Goal: Check status: Check status

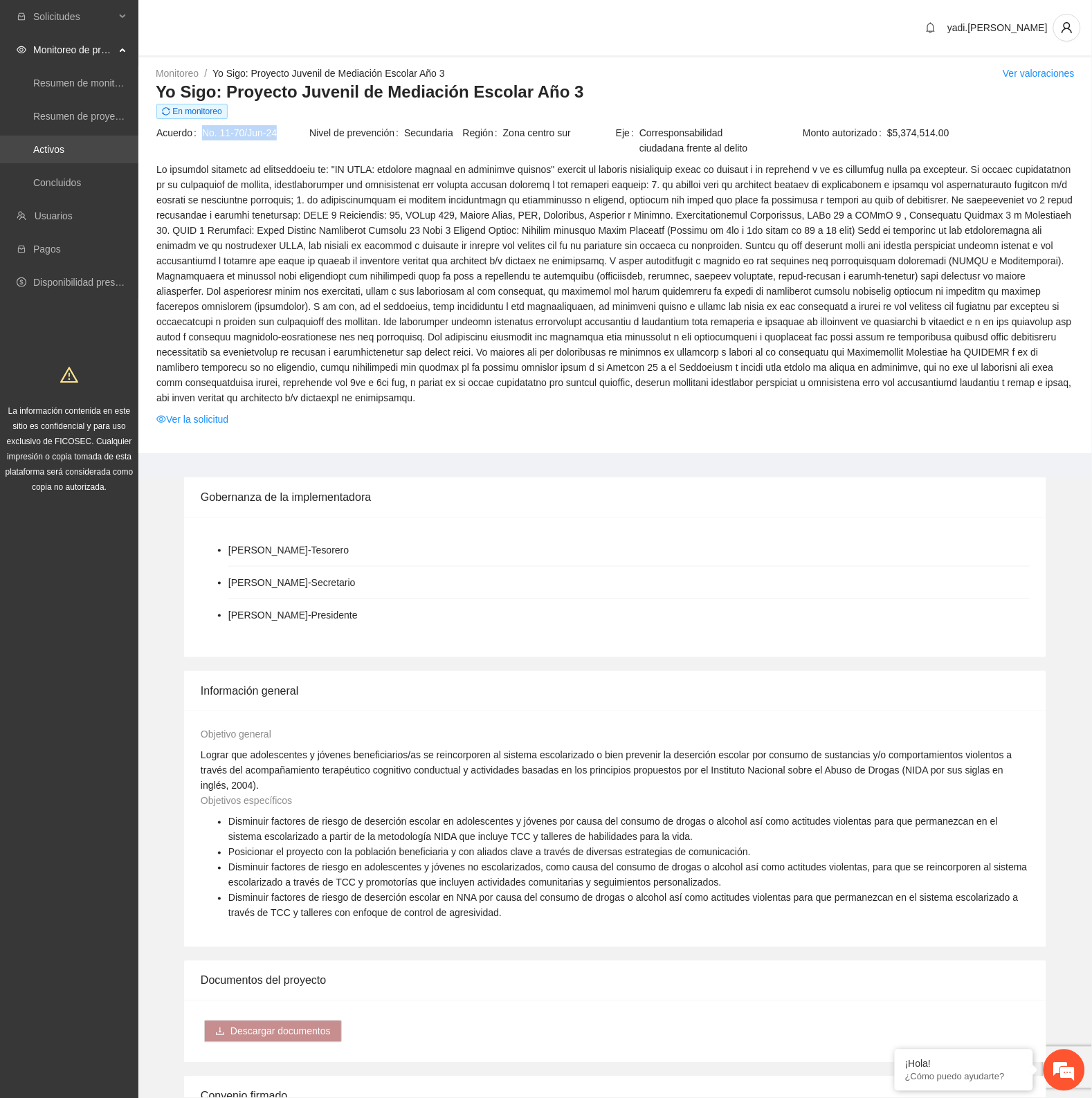
click at [49, 144] on link "Activos" at bounding box center [49, 150] width 31 height 11
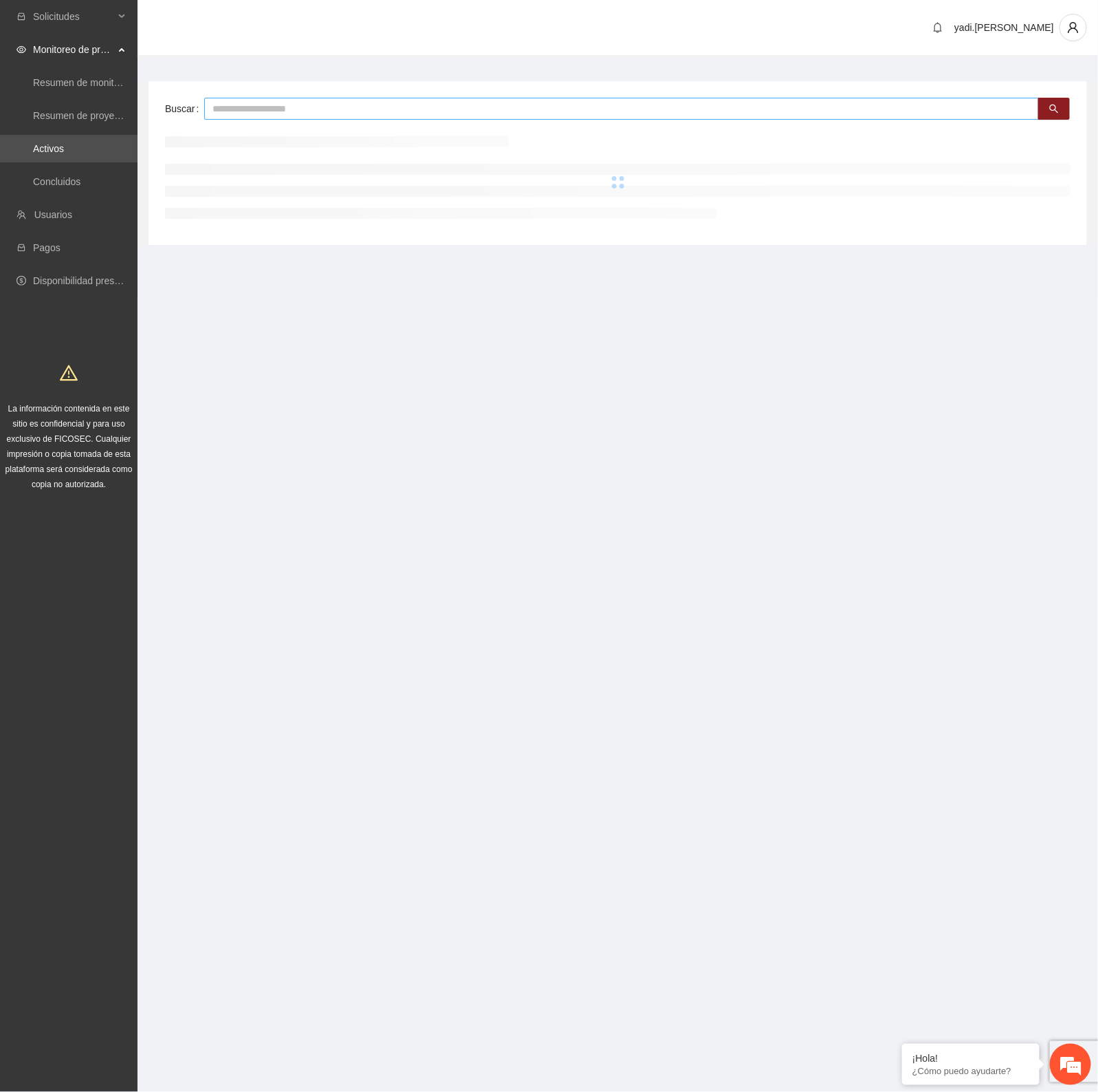
click at [245, 115] on input "text" at bounding box center [622, 108] width 835 height 22
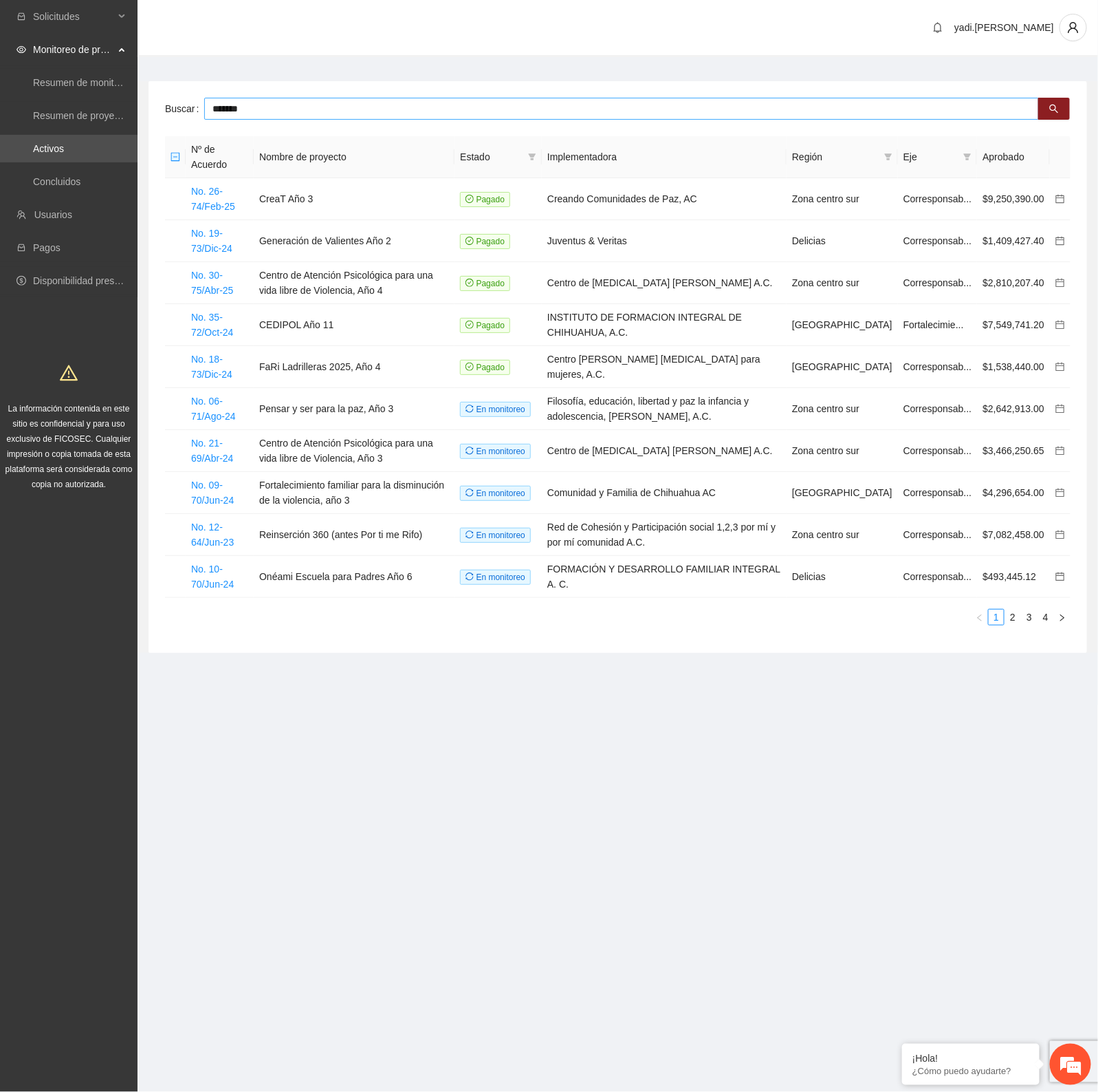
type input "*******"
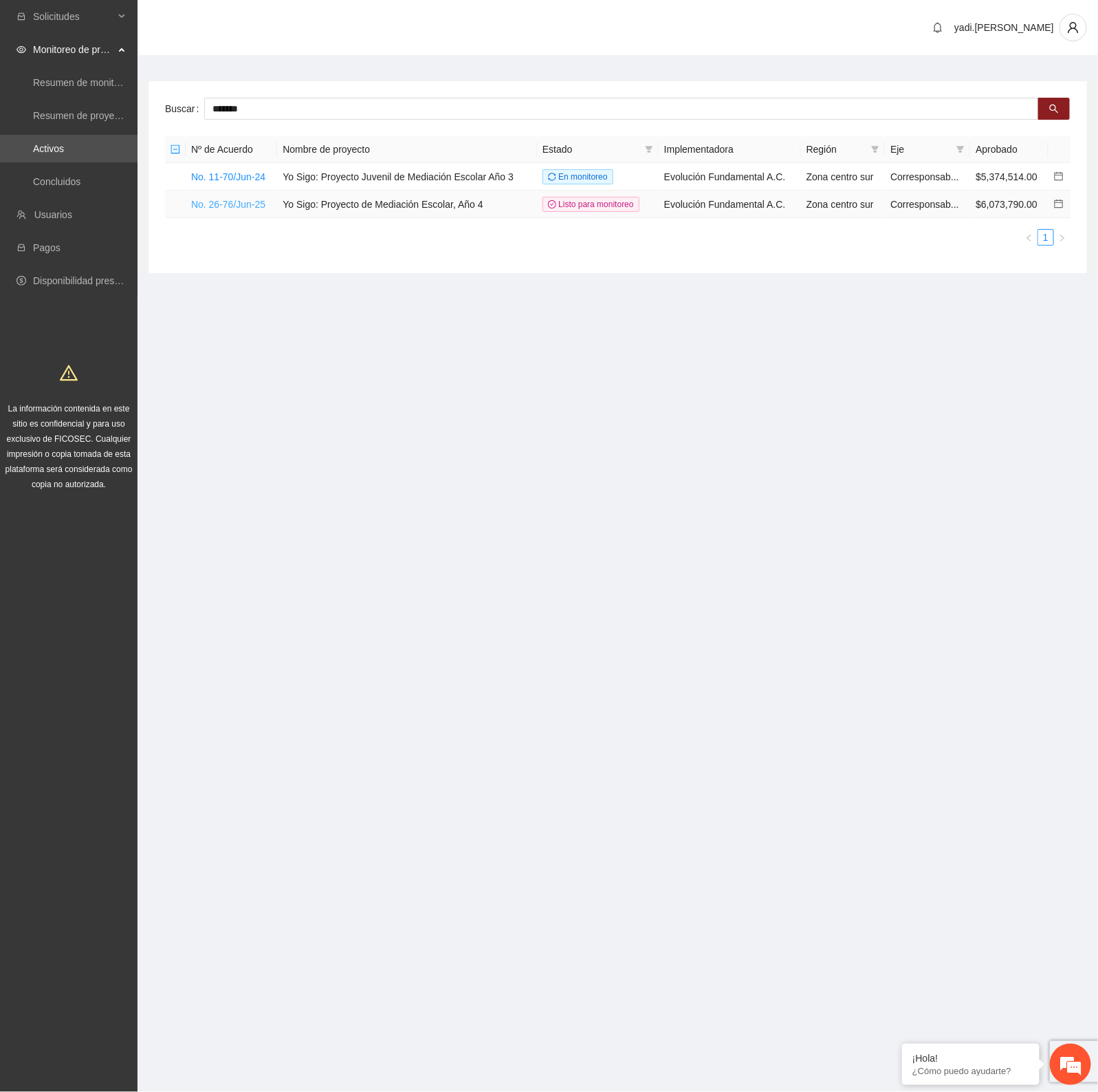
click at [241, 204] on link "No. 26-76/Jun-25" at bounding box center [228, 204] width 74 height 11
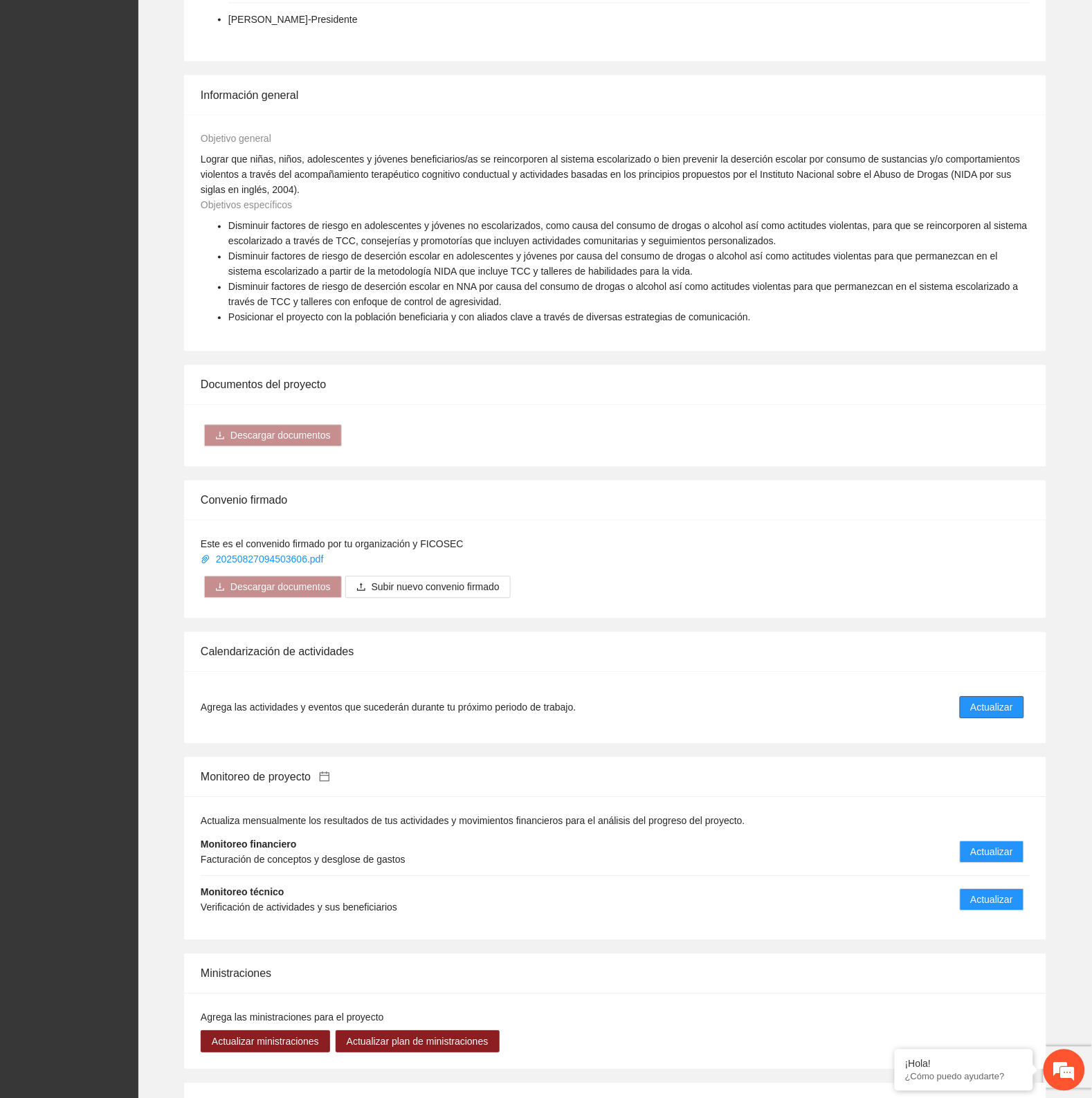
scroll to position [606, 0]
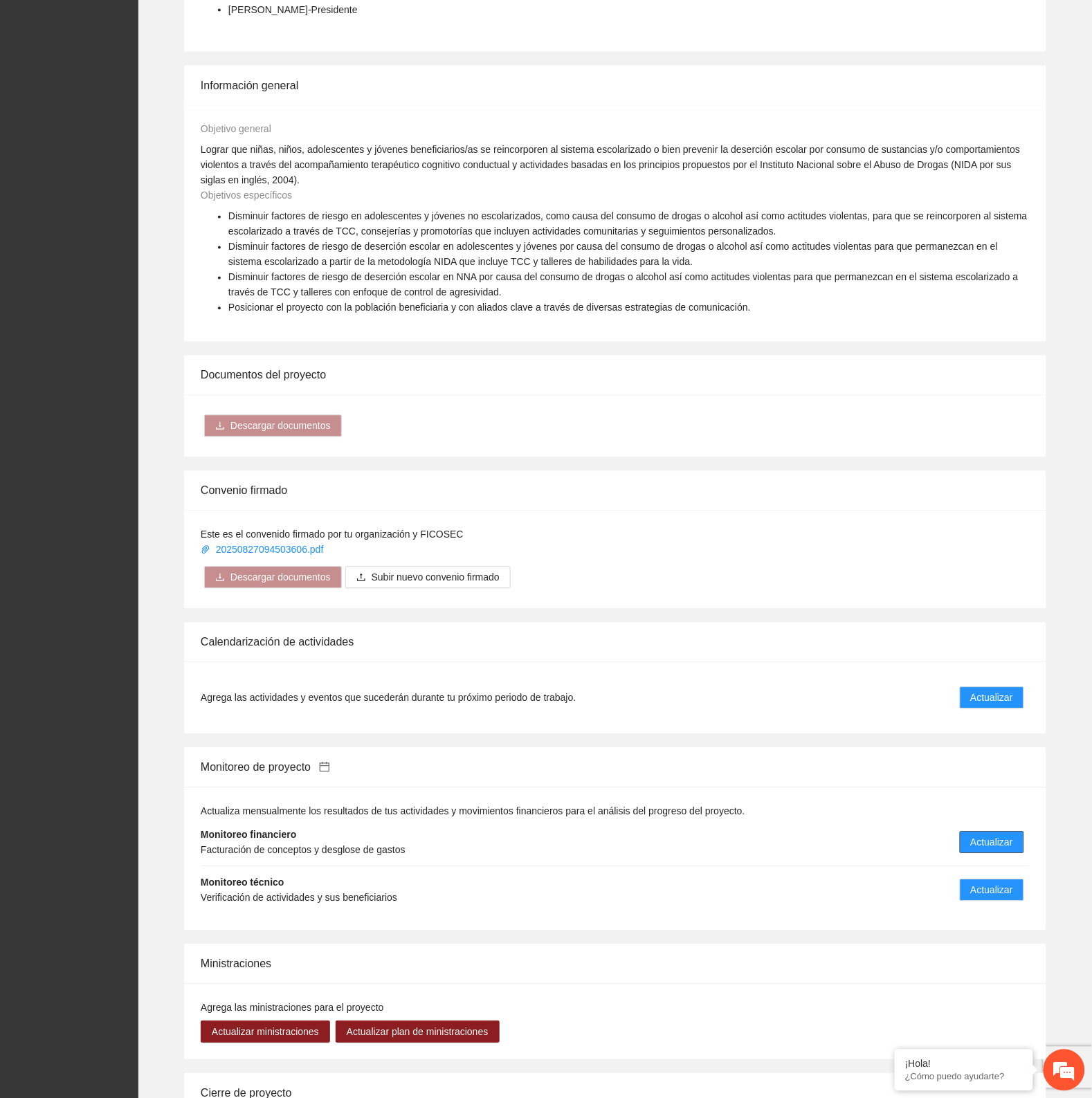
click at [1002, 852] on button "Actualizar" at bounding box center [992, 842] width 64 height 22
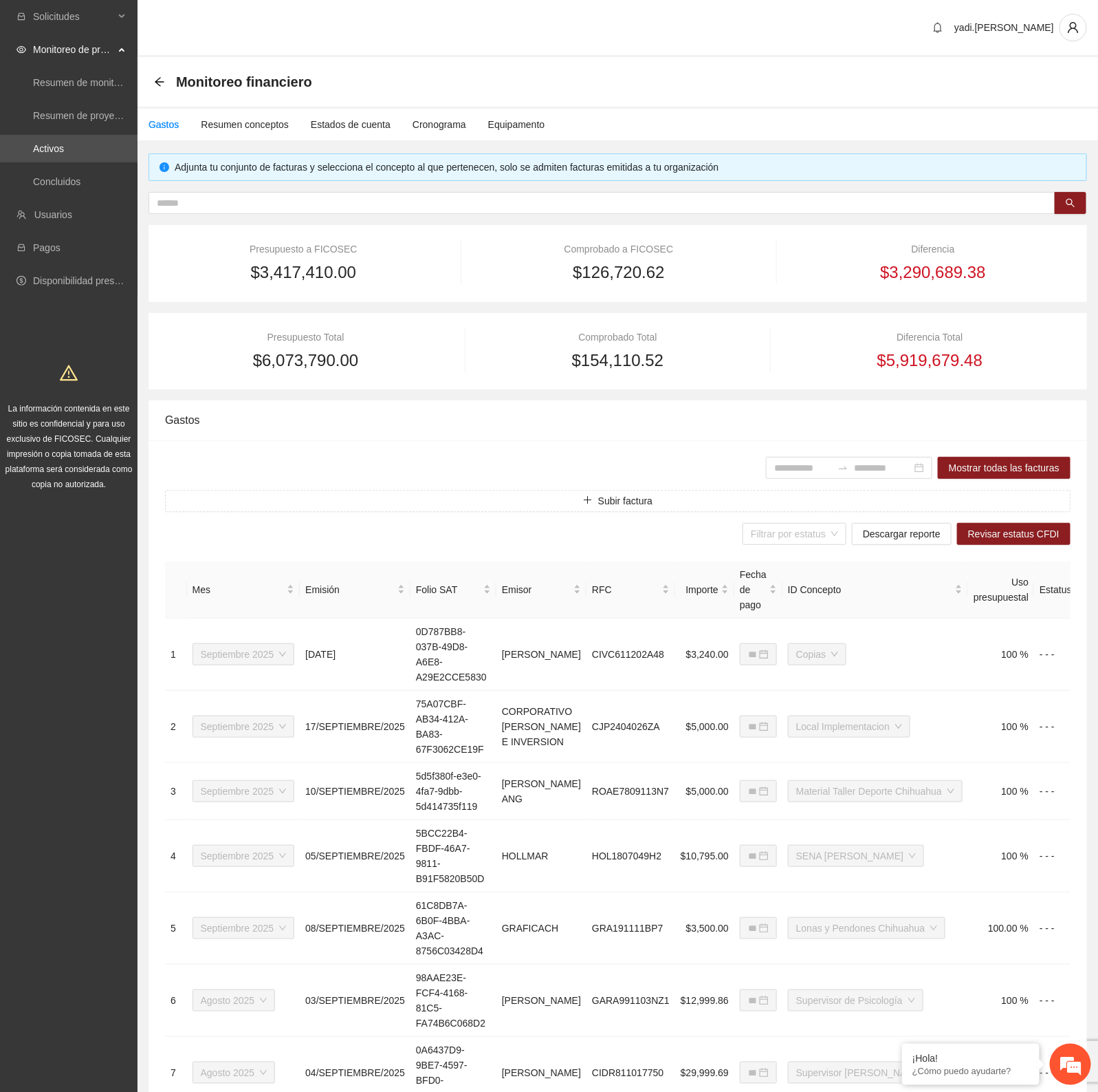
type input "**********"
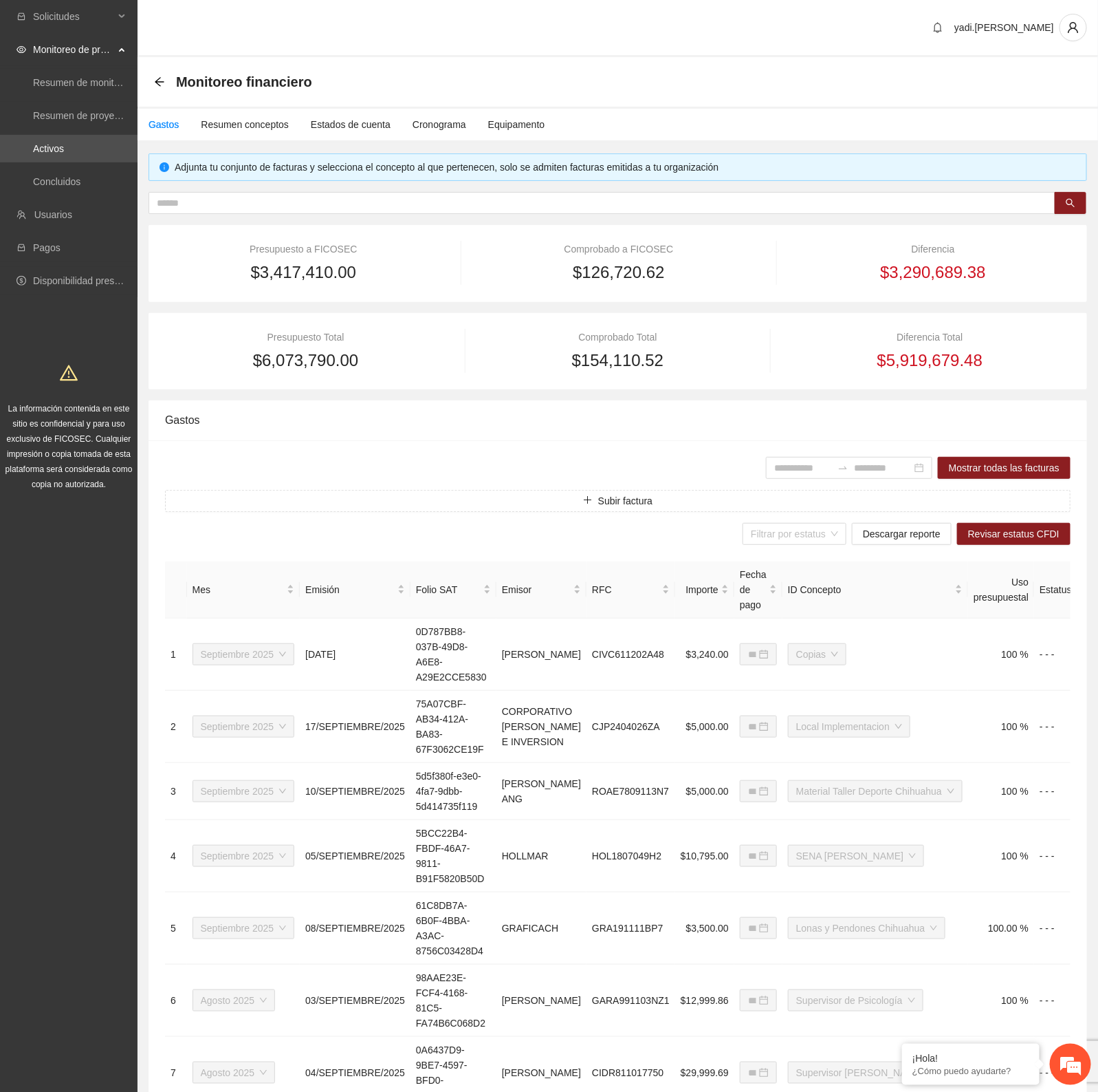
type input "**********"
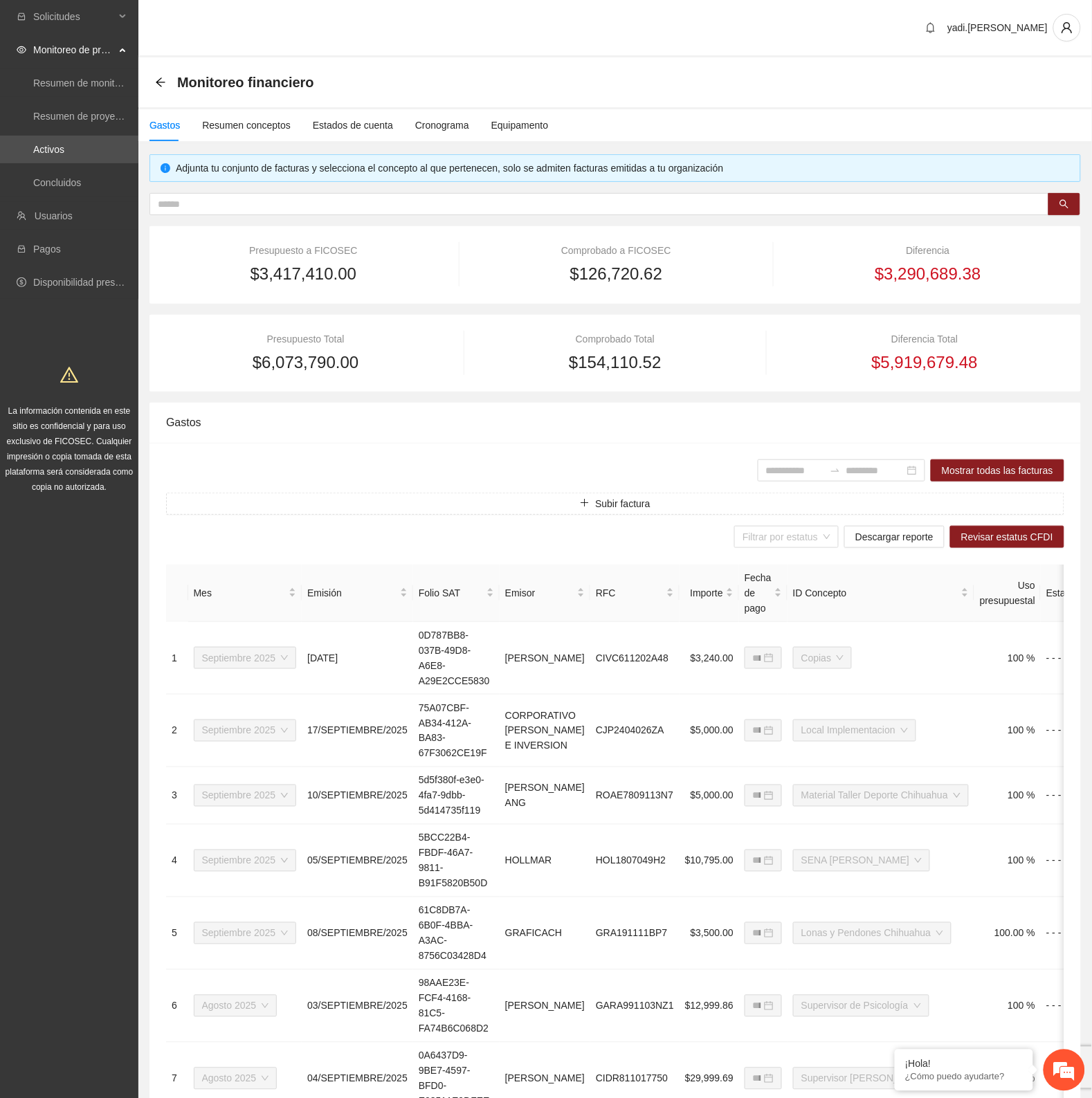
click at [495, 362] on div "$154,110.52" at bounding box center [614, 362] width 265 height 26
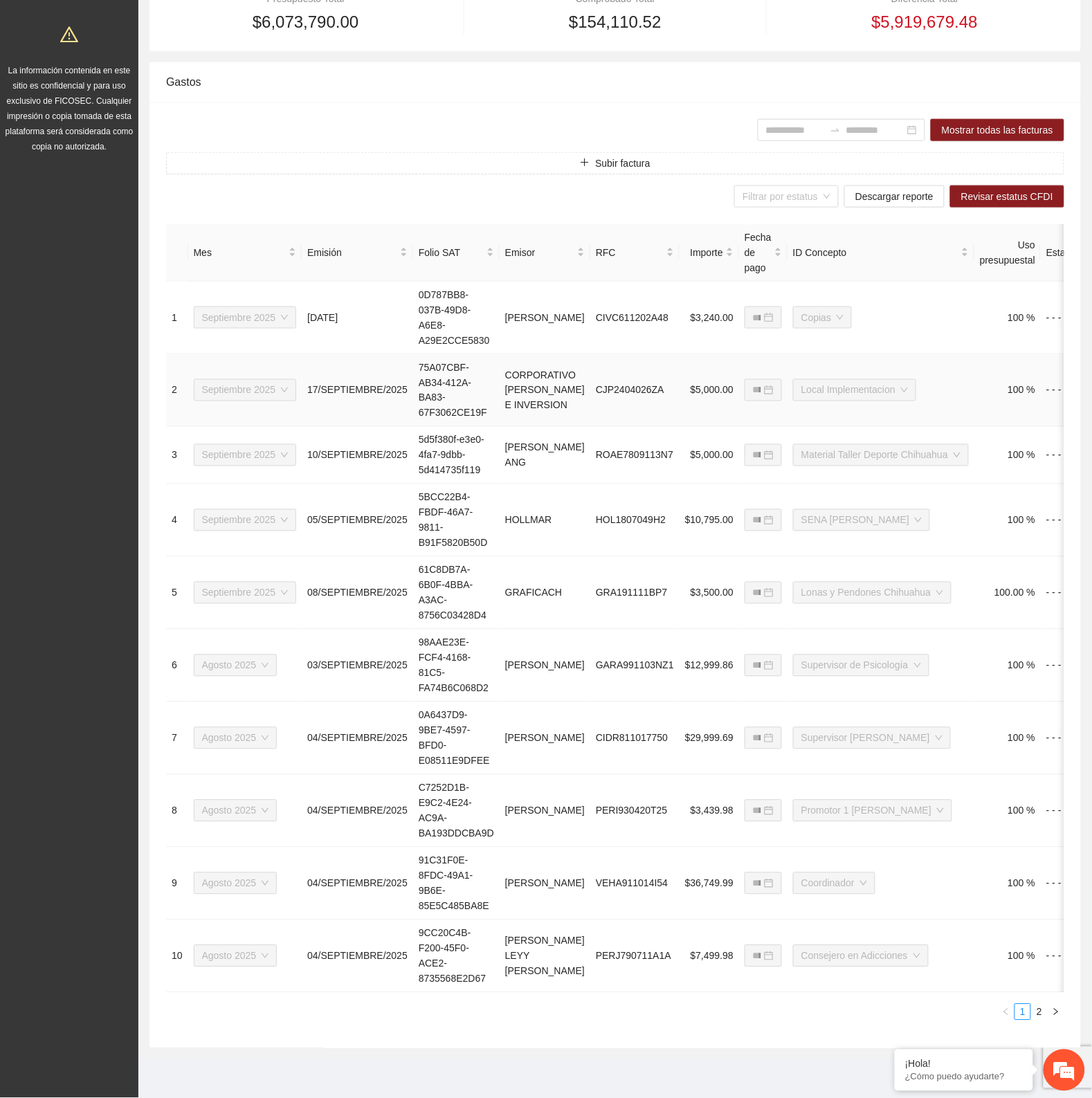
scroll to position [346, 0]
click at [1024, 189] on span "Revisar estatus CFDI" at bounding box center [1007, 196] width 92 height 16
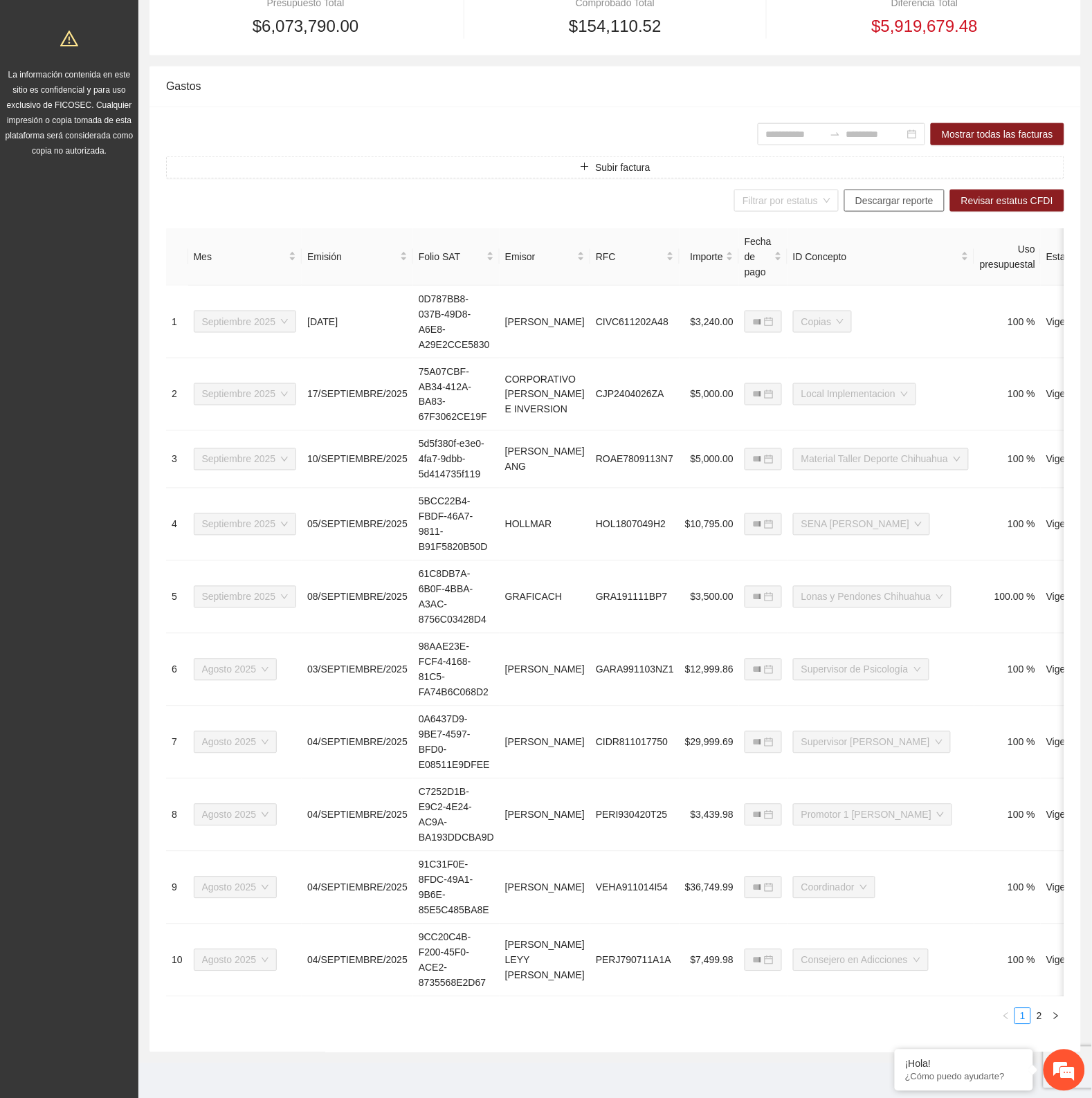
click at [891, 204] on span "Descargar reporte" at bounding box center [894, 201] width 78 height 16
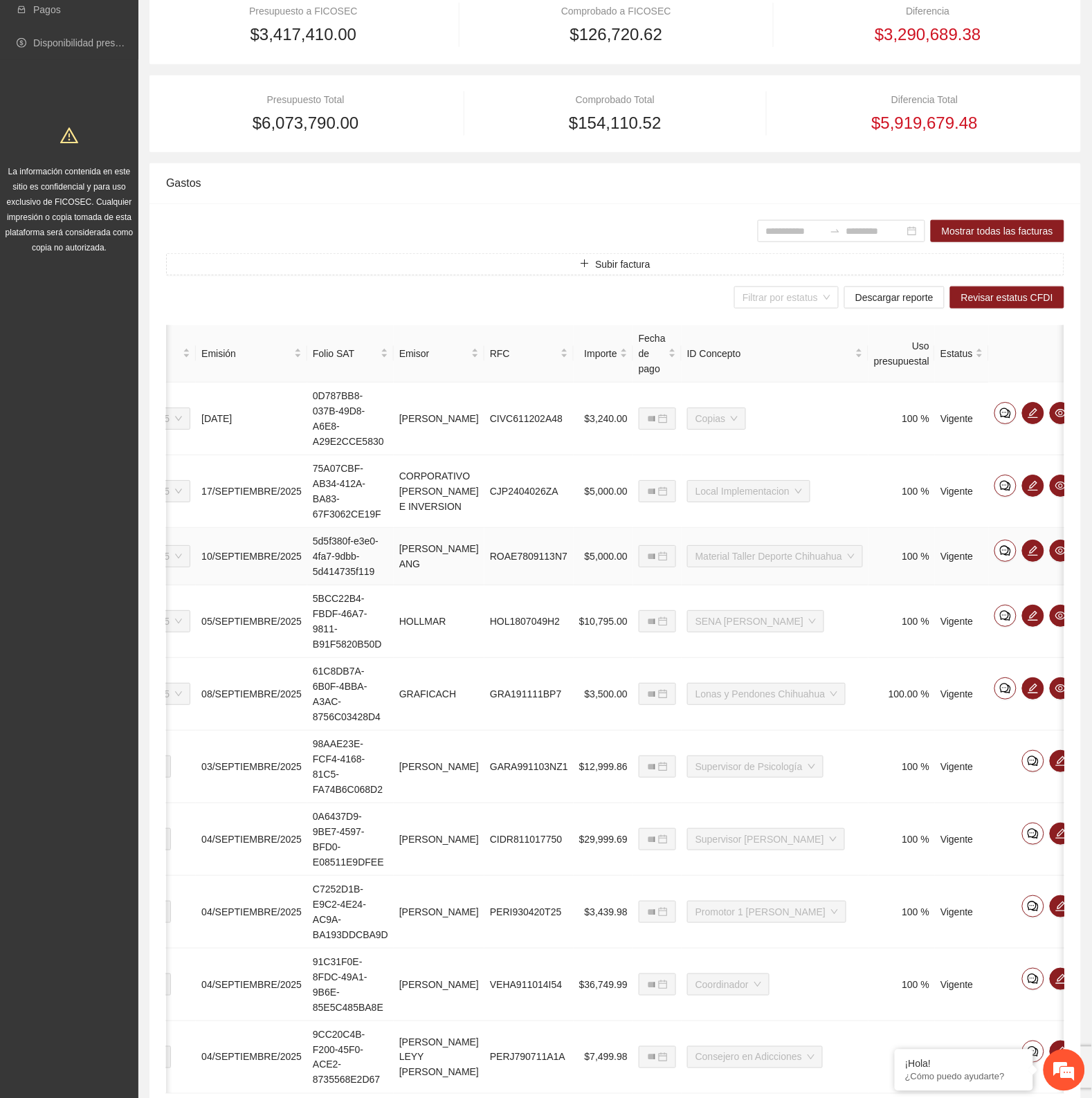
scroll to position [24, 0]
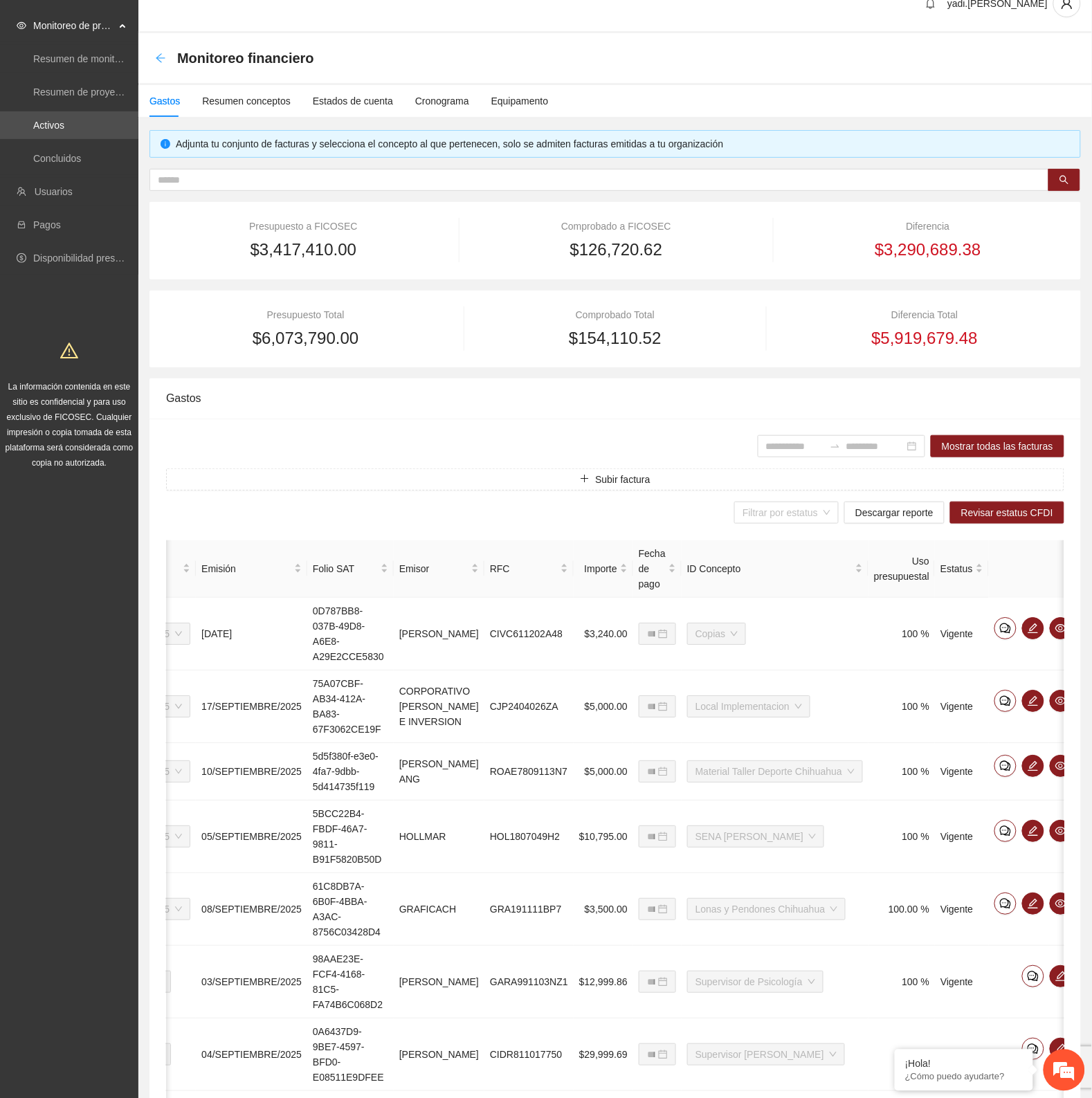
click at [163, 57] on icon "arrow-left" at bounding box center [160, 57] width 9 height 9
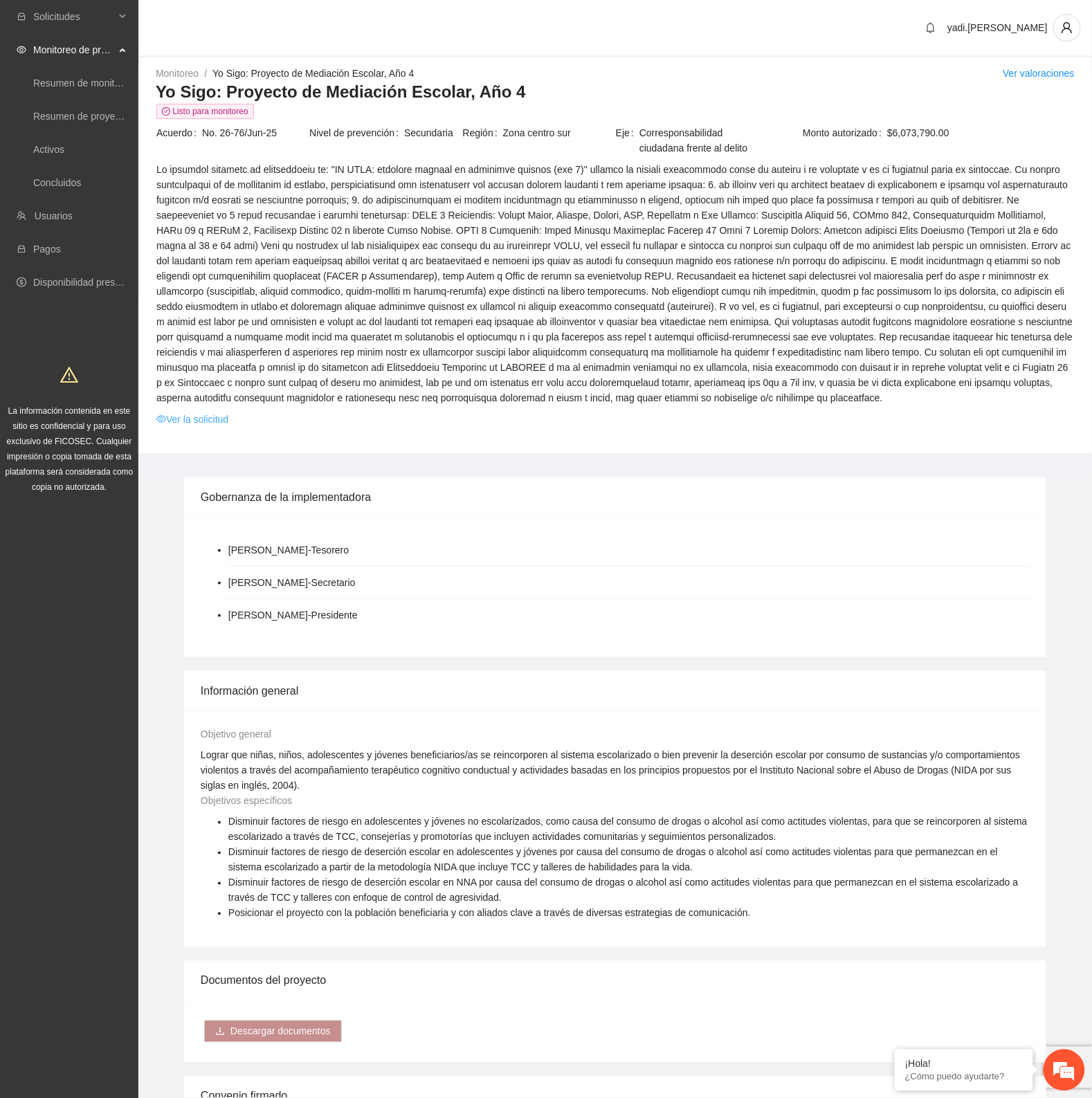
click at [216, 415] on link "Ver la solicitud" at bounding box center [192, 420] width 72 height 16
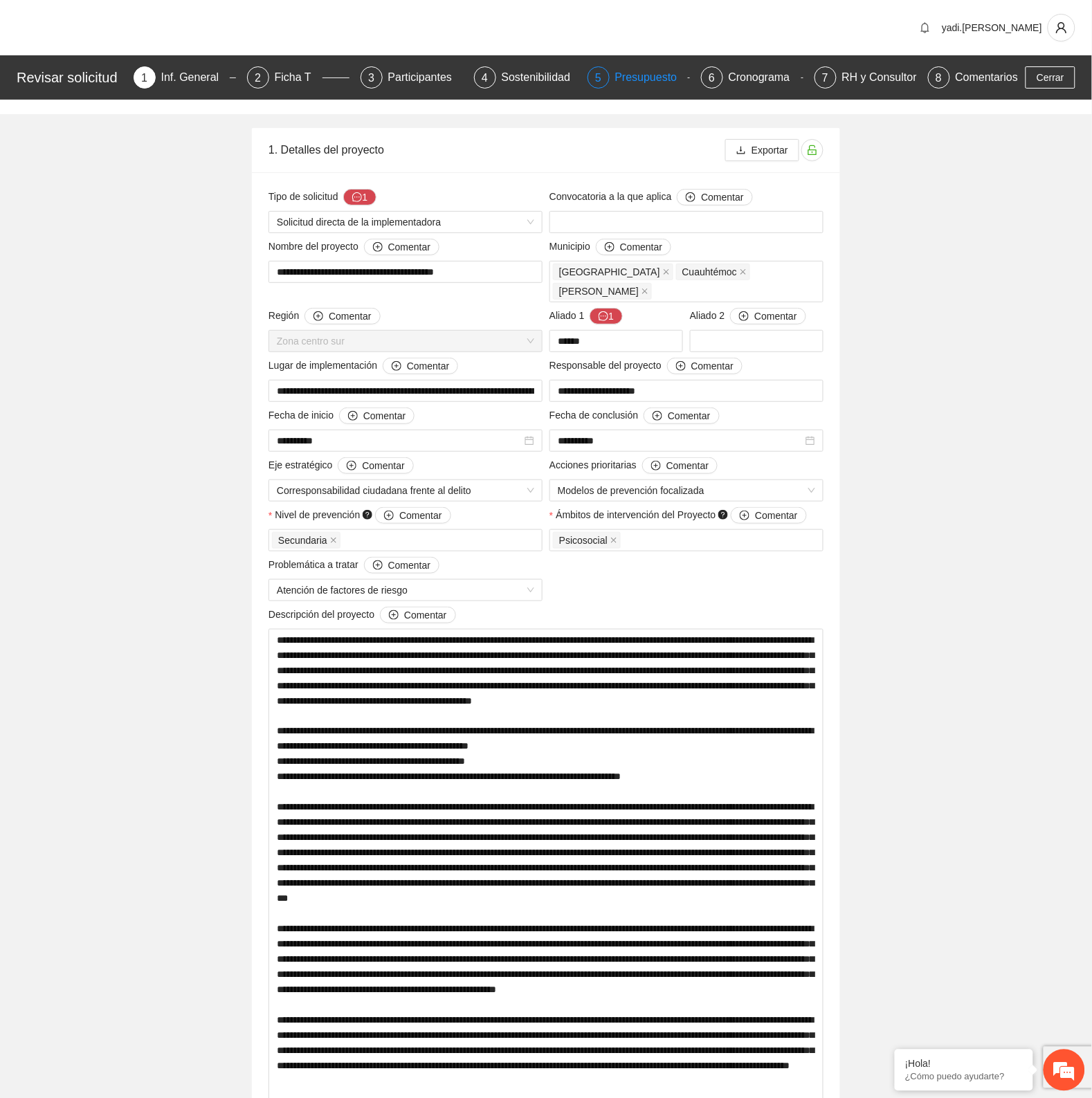
click at [656, 73] on div "Presupuesto" at bounding box center [652, 77] width 74 height 22
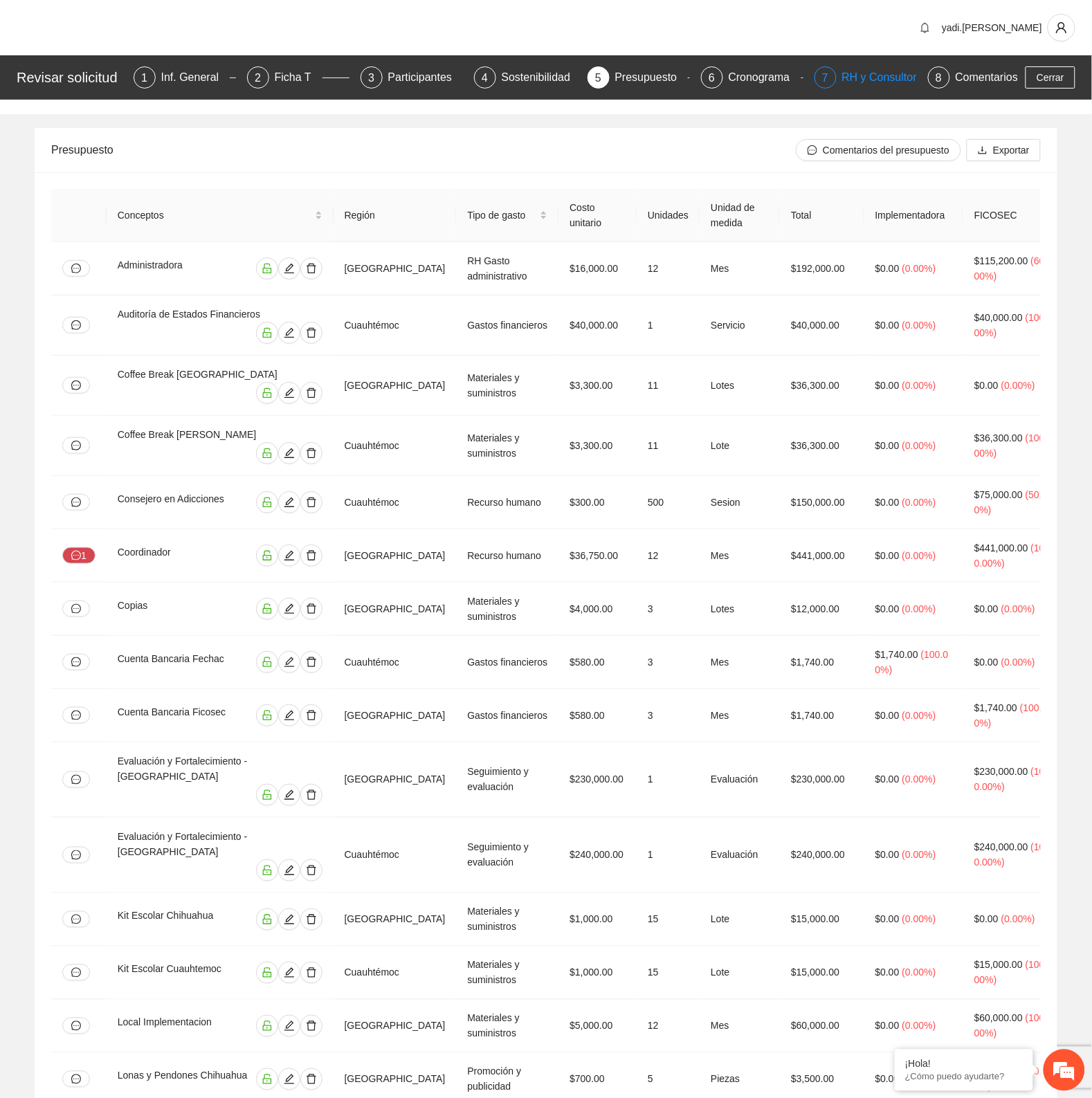
click at [881, 73] on div "RH y Consultores" at bounding box center [891, 77] width 98 height 22
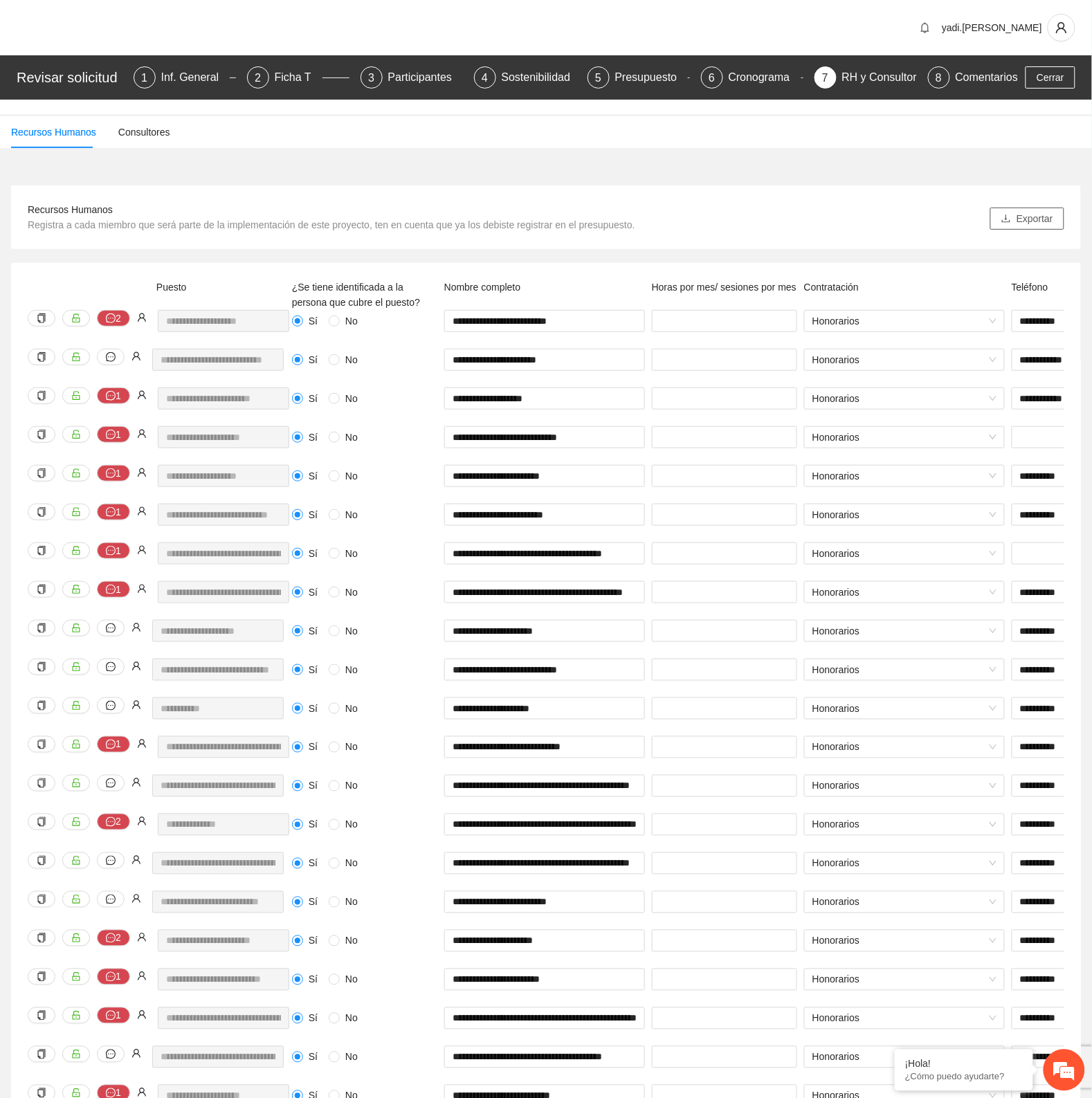
click at [1049, 215] on span "Exportar" at bounding box center [1035, 219] width 37 height 16
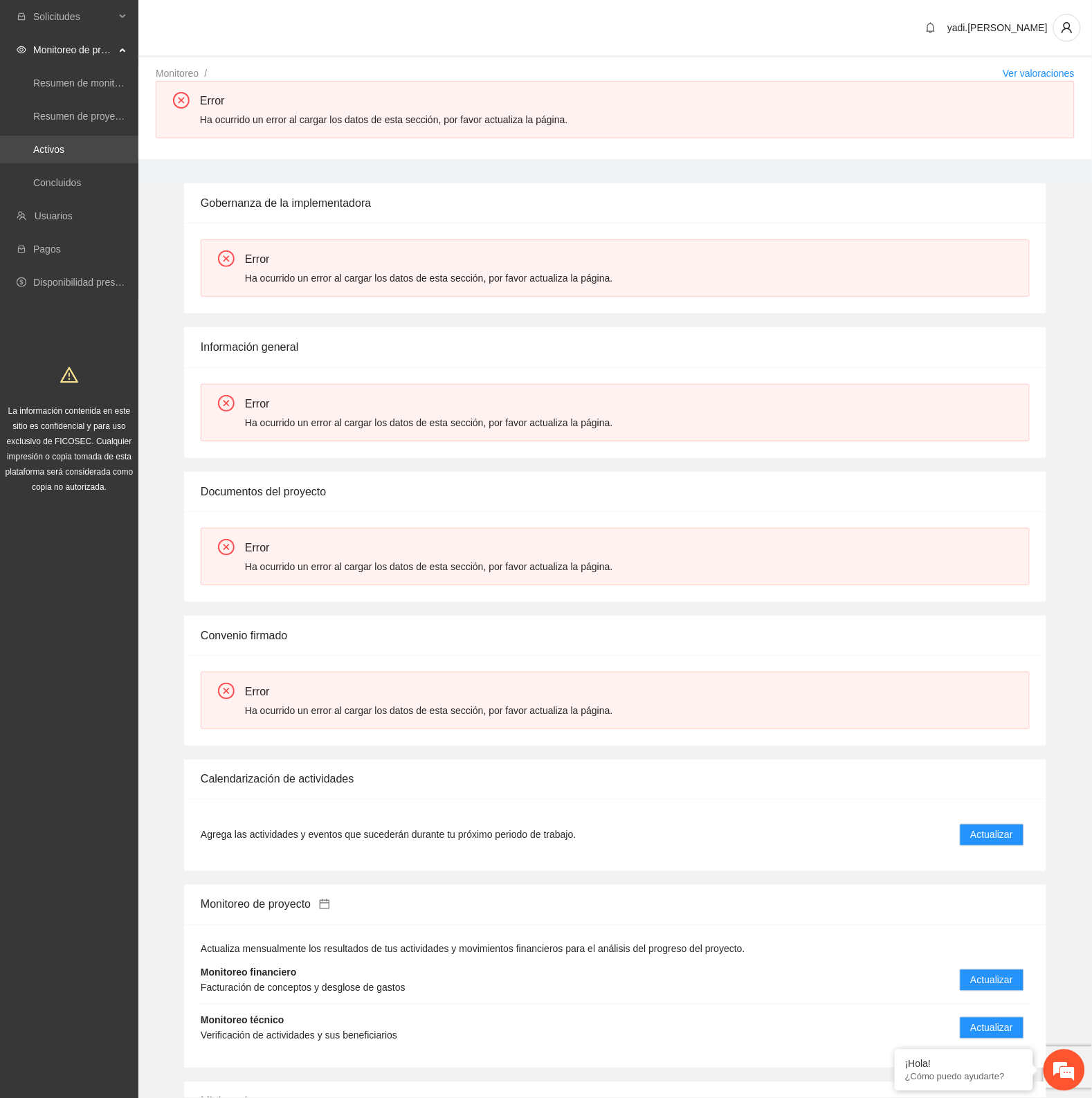
click at [62, 148] on link "Activos" at bounding box center [49, 150] width 31 height 11
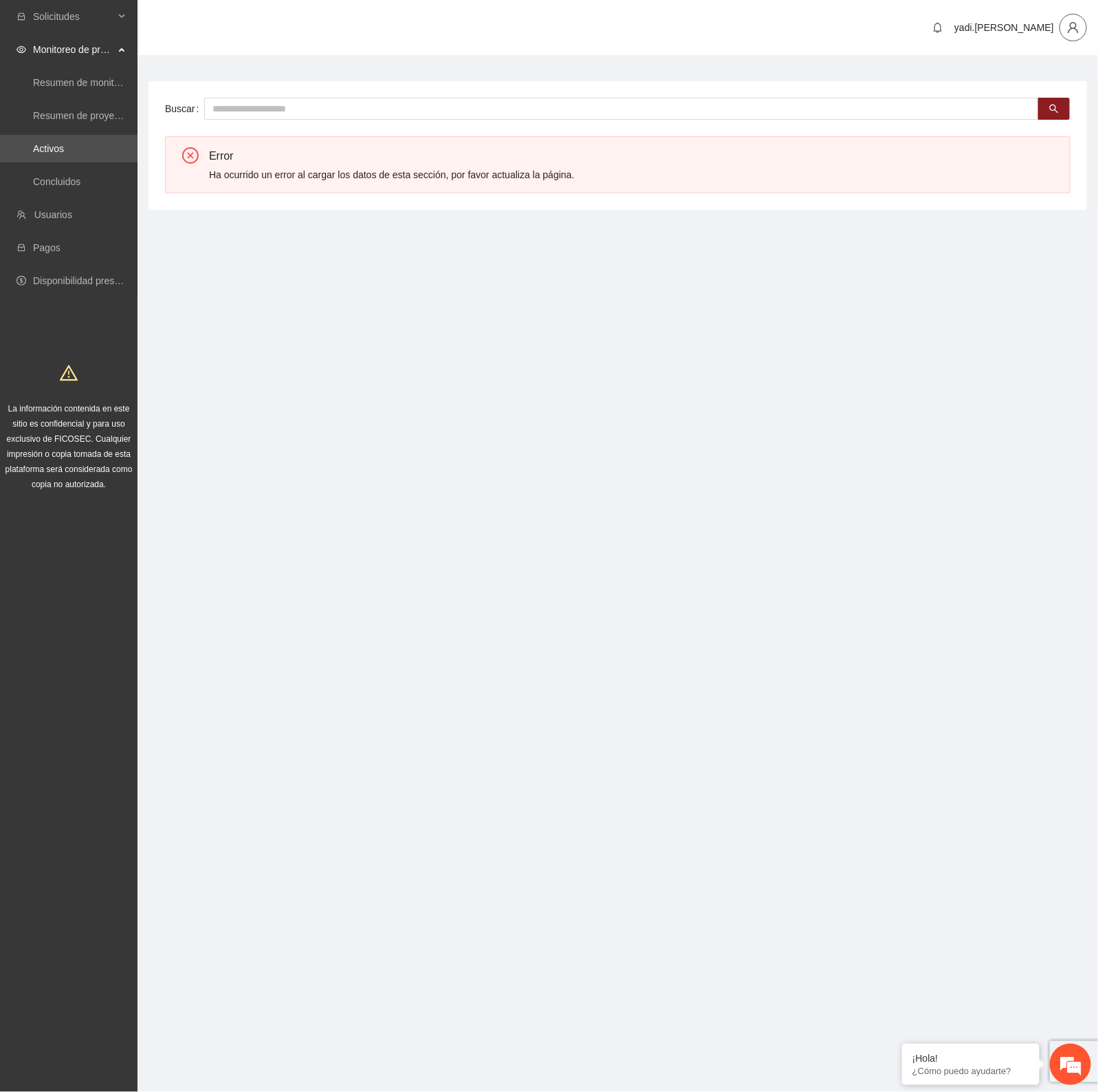
click at [1066, 32] on span "user" at bounding box center [1073, 27] width 26 height 13
click at [1002, 79] on span "Cerrar sesión" at bounding box center [1038, 79] width 86 height 15
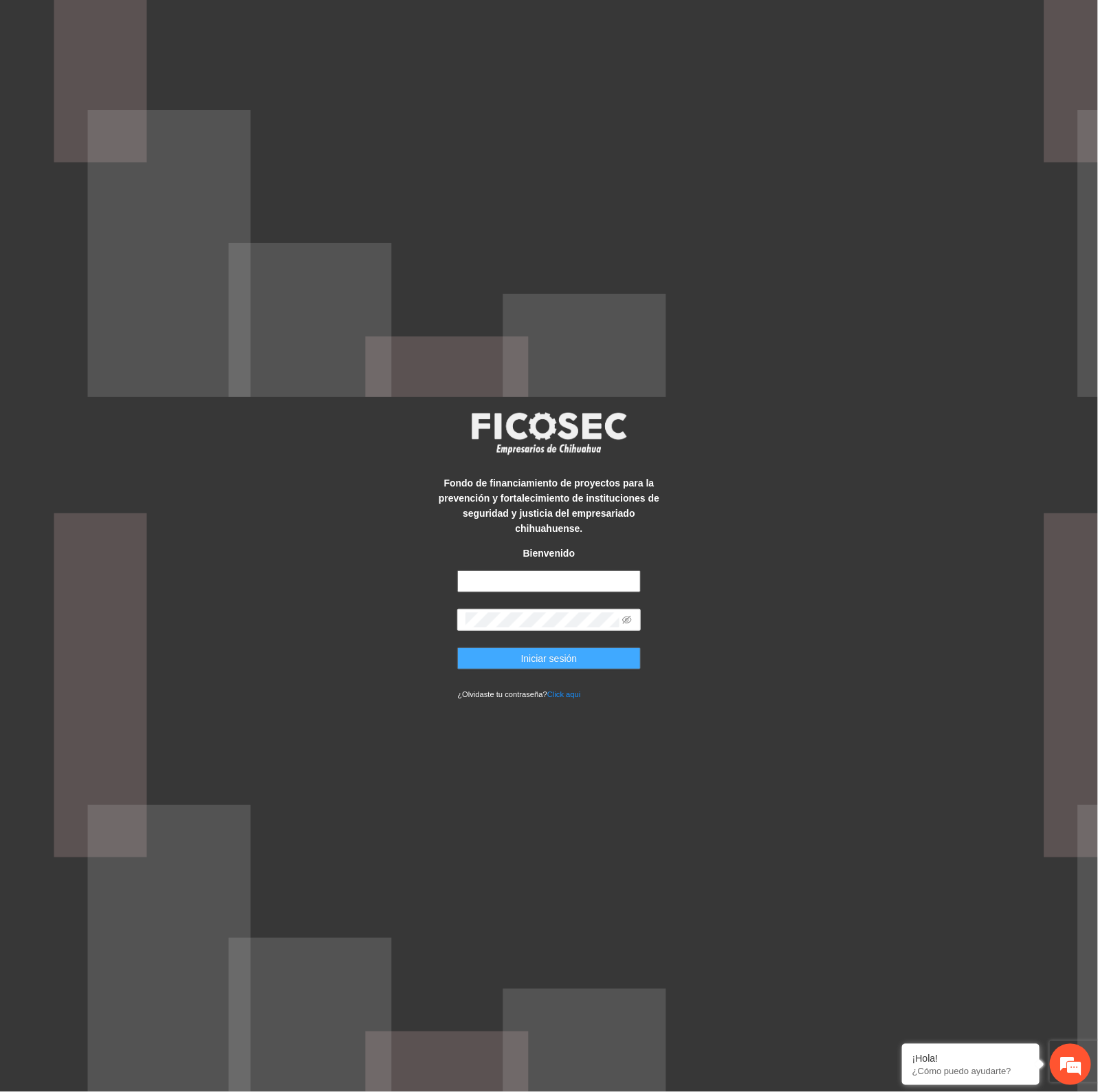
type input "**********"
click at [587, 647] on button "Iniciar sesión" at bounding box center [549, 658] width 183 height 22
type input "**********"
click at [583, 647] on button "Iniciar sesión" at bounding box center [549, 658] width 183 height 22
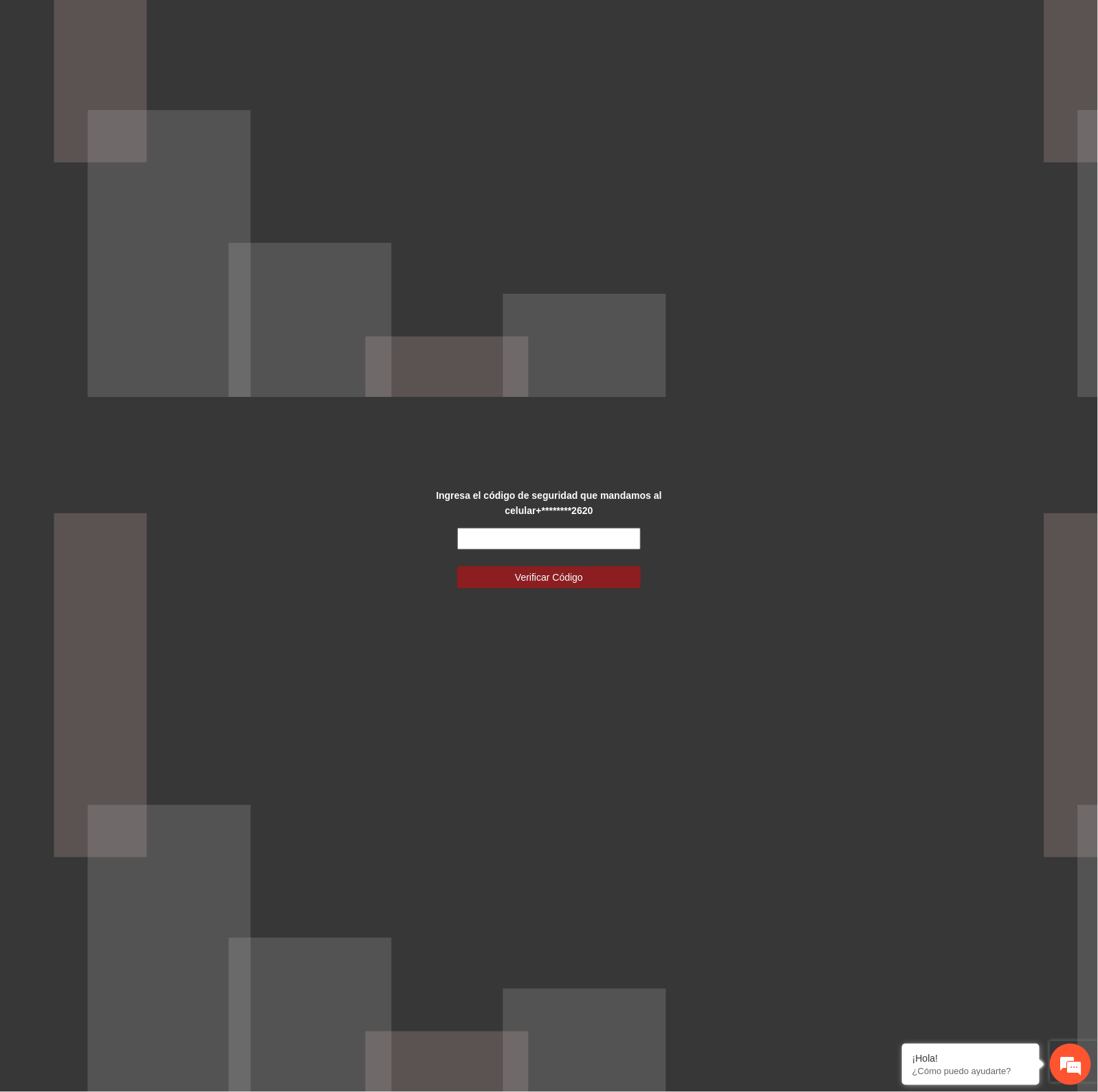
click at [494, 540] on input "text" at bounding box center [549, 538] width 183 height 22
type input "******"
click at [457, 566] on button "Verificar Código" at bounding box center [549, 577] width 183 height 22
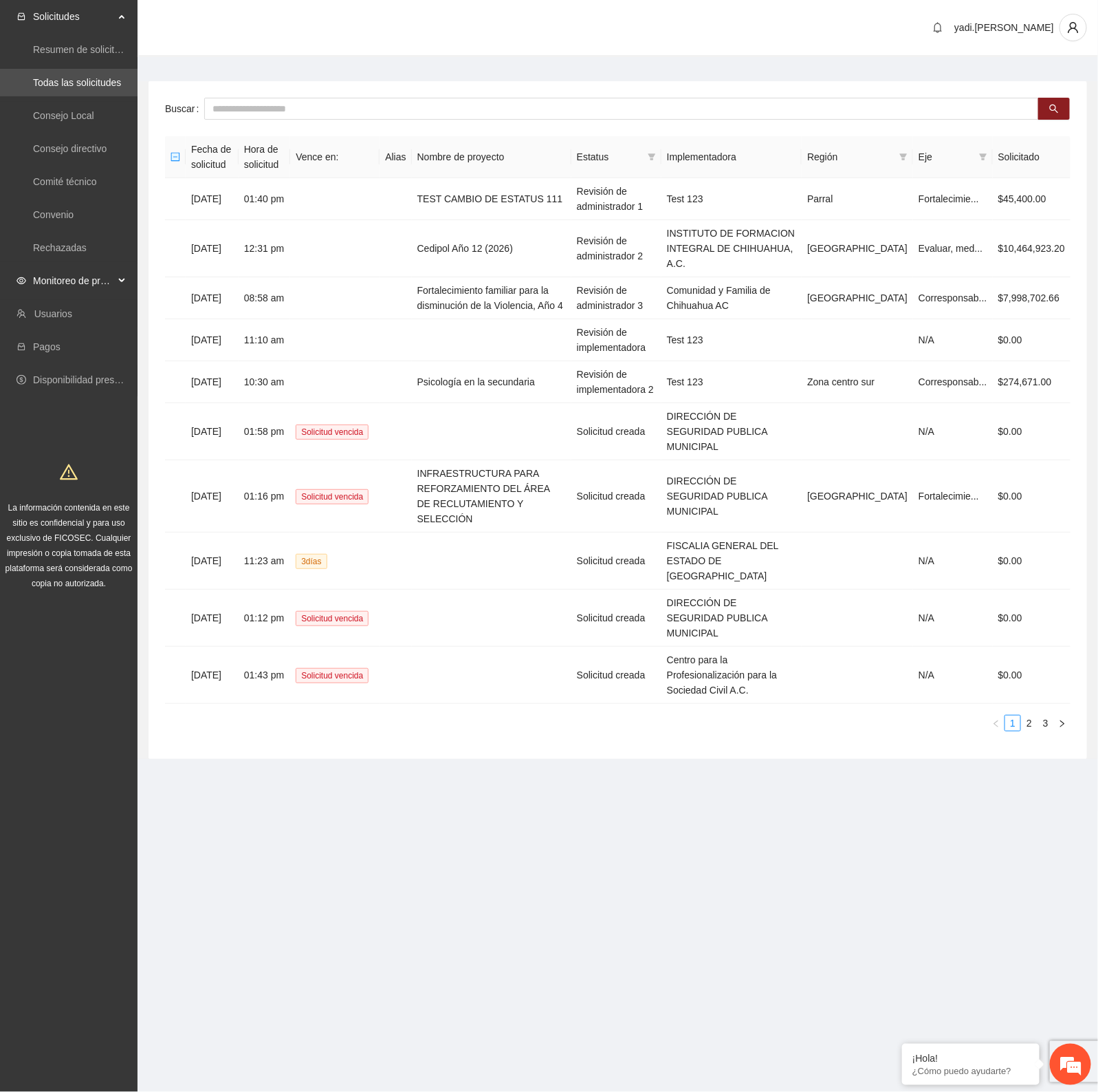
click at [63, 283] on span "Monitoreo de proyectos" at bounding box center [74, 280] width 81 height 27
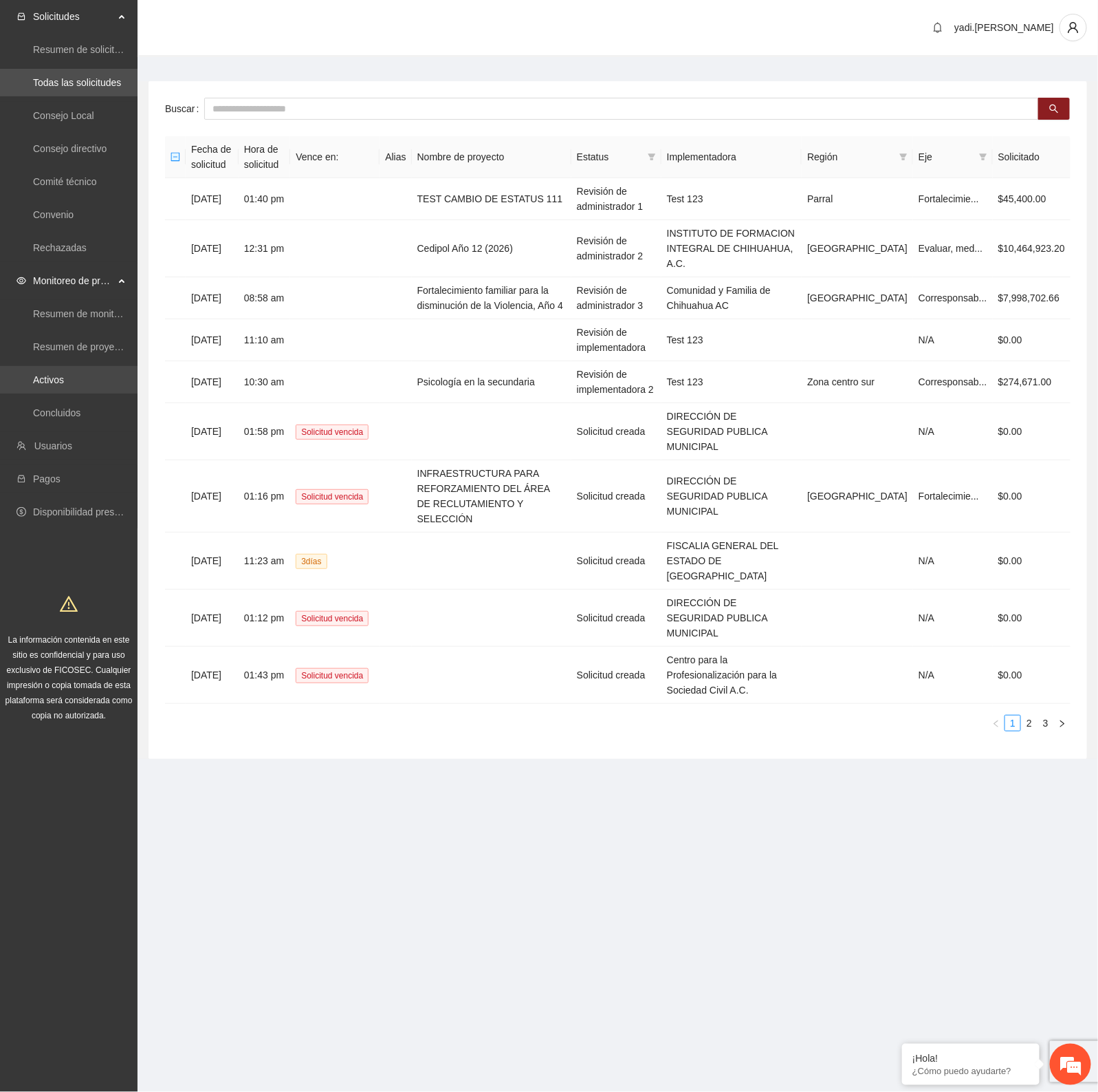
click at [49, 383] on link "Activos" at bounding box center [48, 380] width 31 height 11
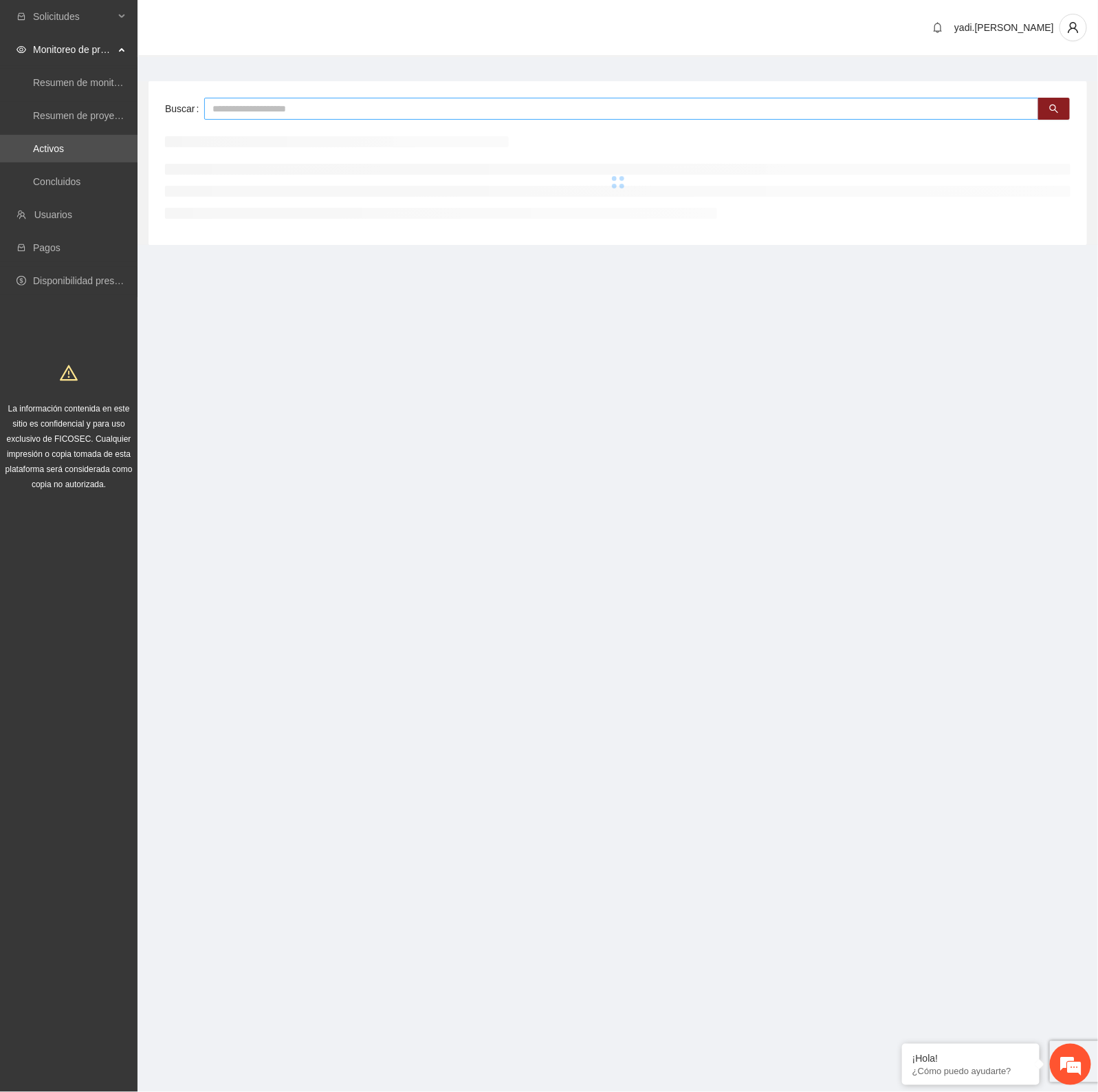
click at [362, 114] on input "text" at bounding box center [622, 108] width 835 height 22
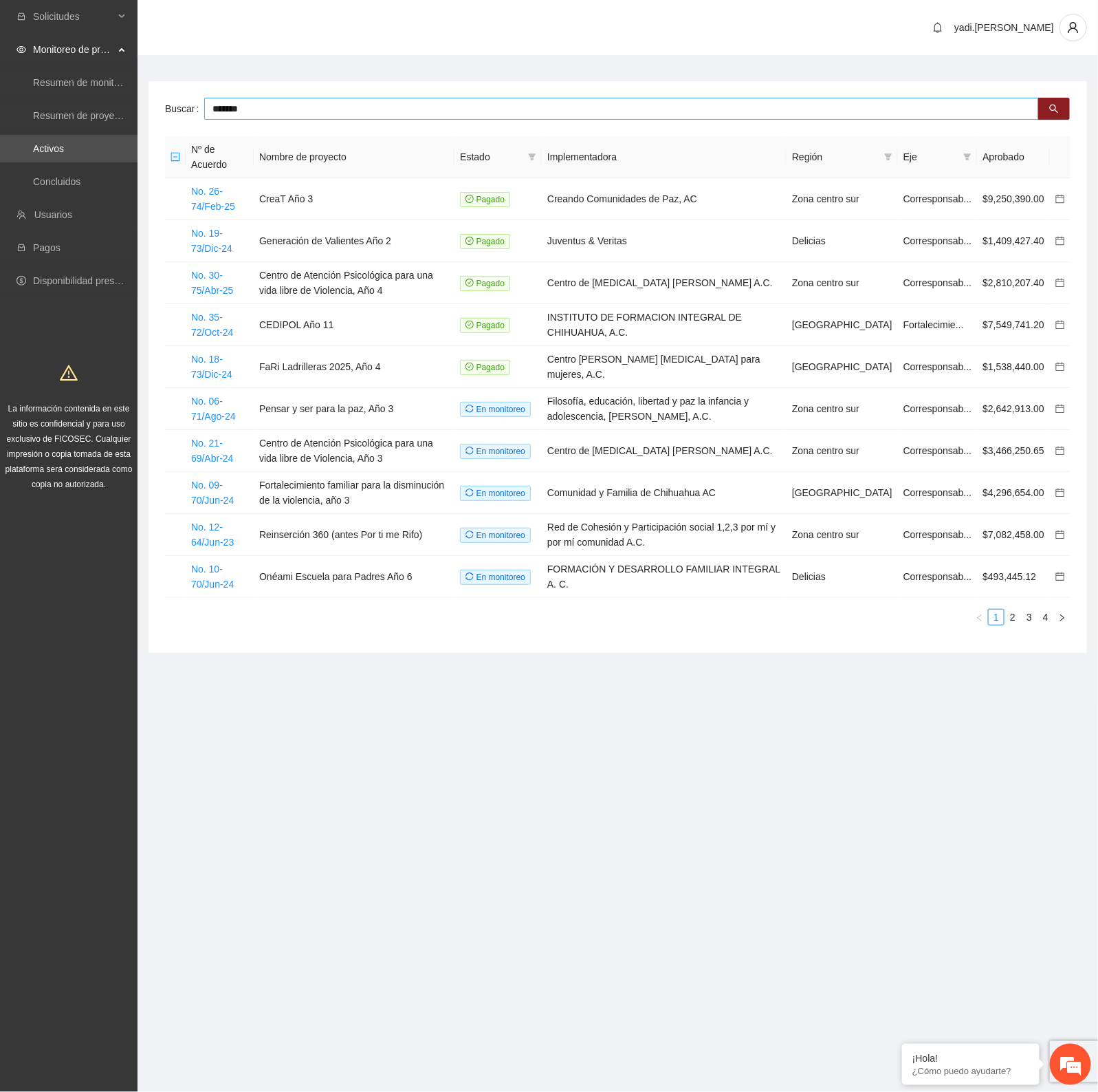
type input "*******"
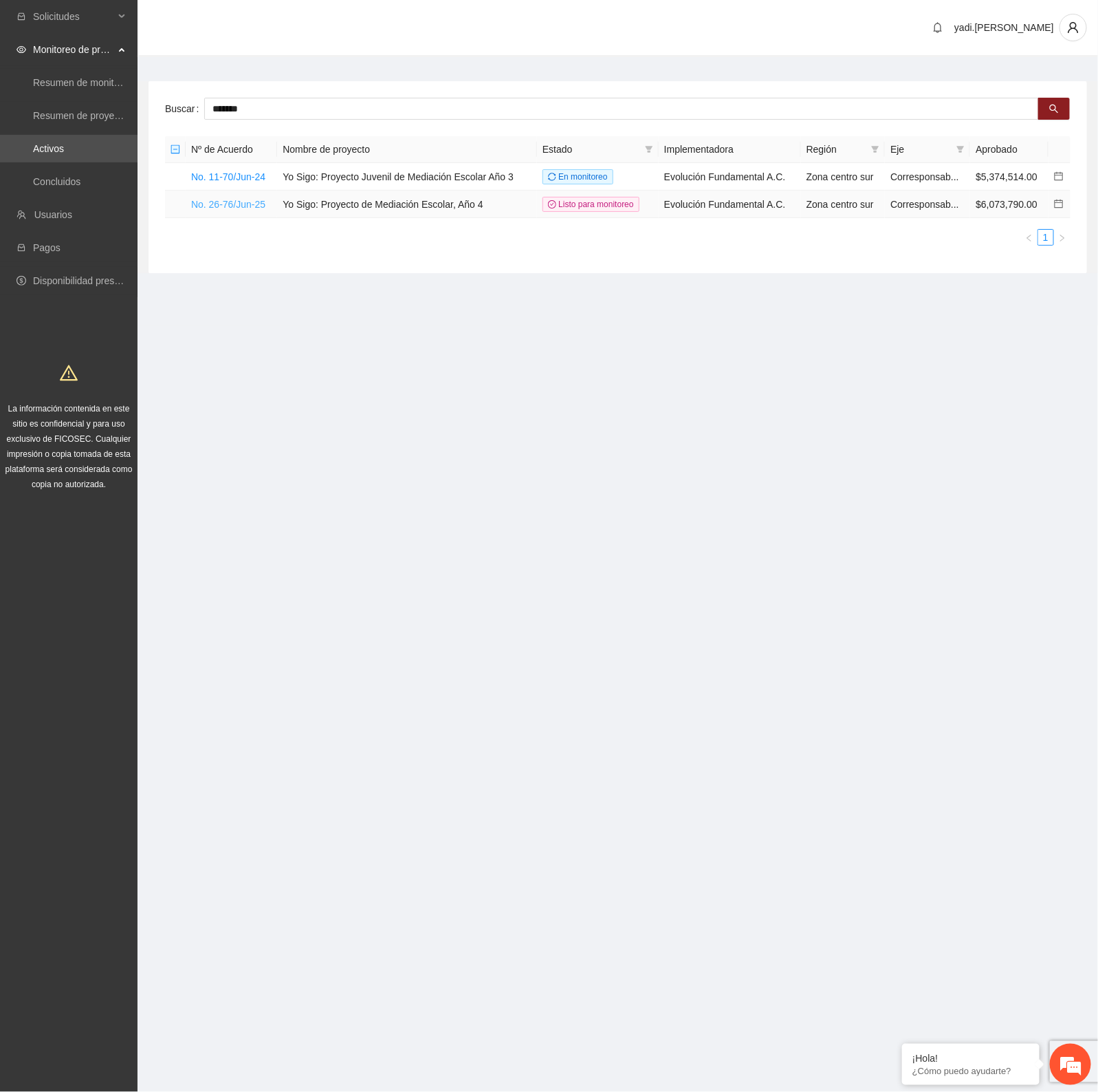
click at [241, 208] on link "No. 26-76/Jun-25" at bounding box center [228, 204] width 74 height 11
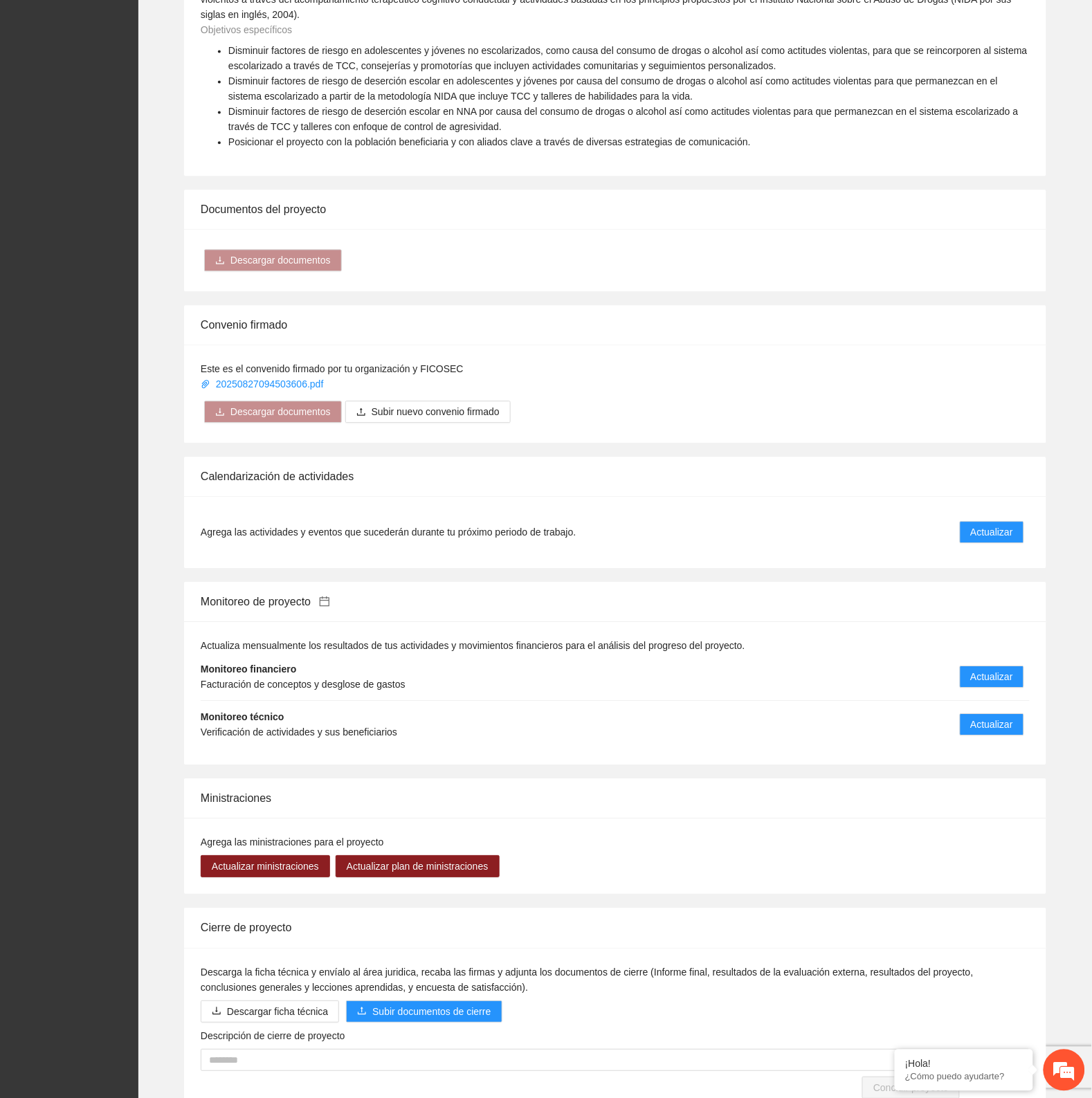
scroll to position [778, 0]
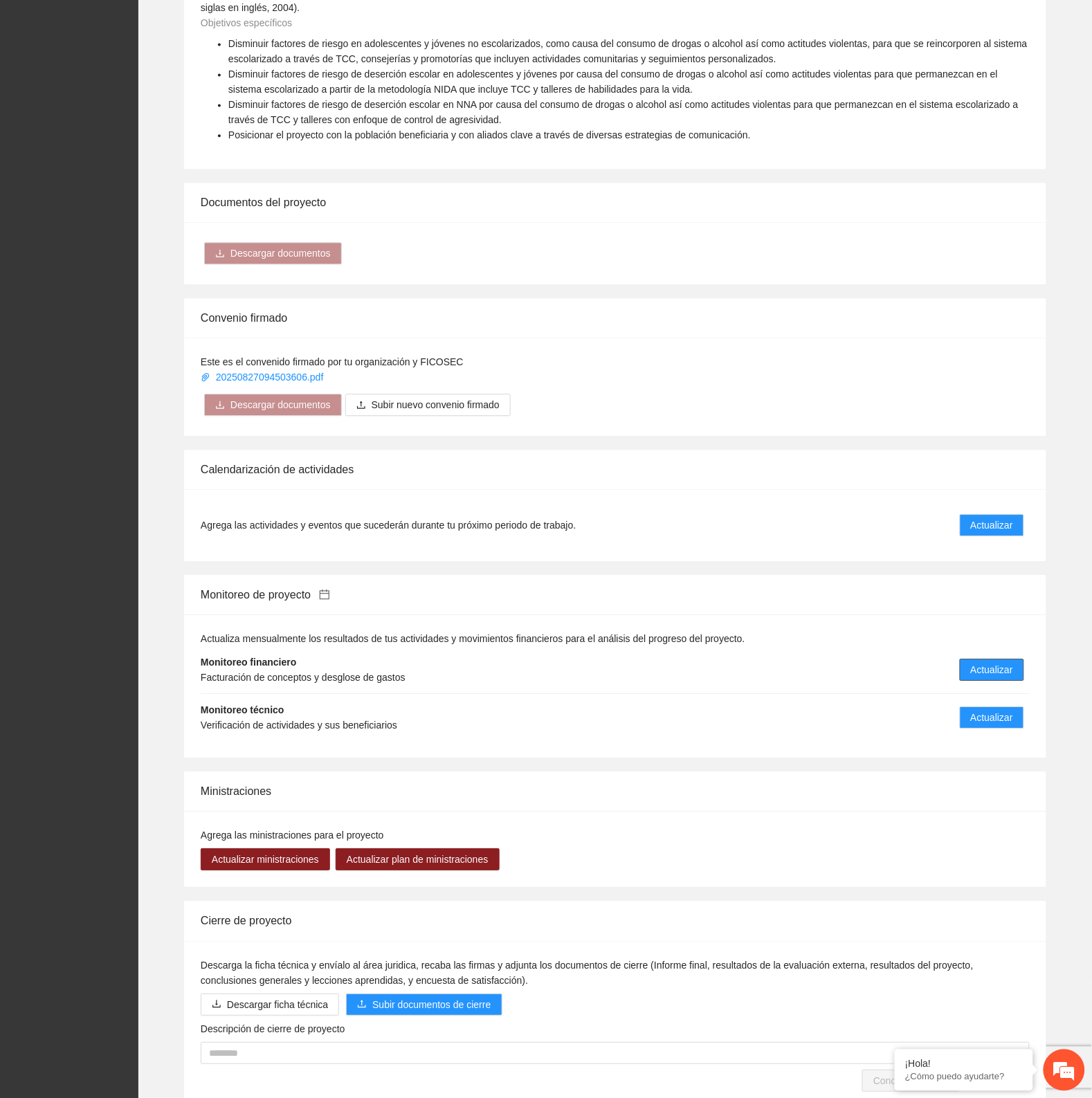
click at [998, 673] on span "Actualizar" at bounding box center [992, 670] width 42 height 16
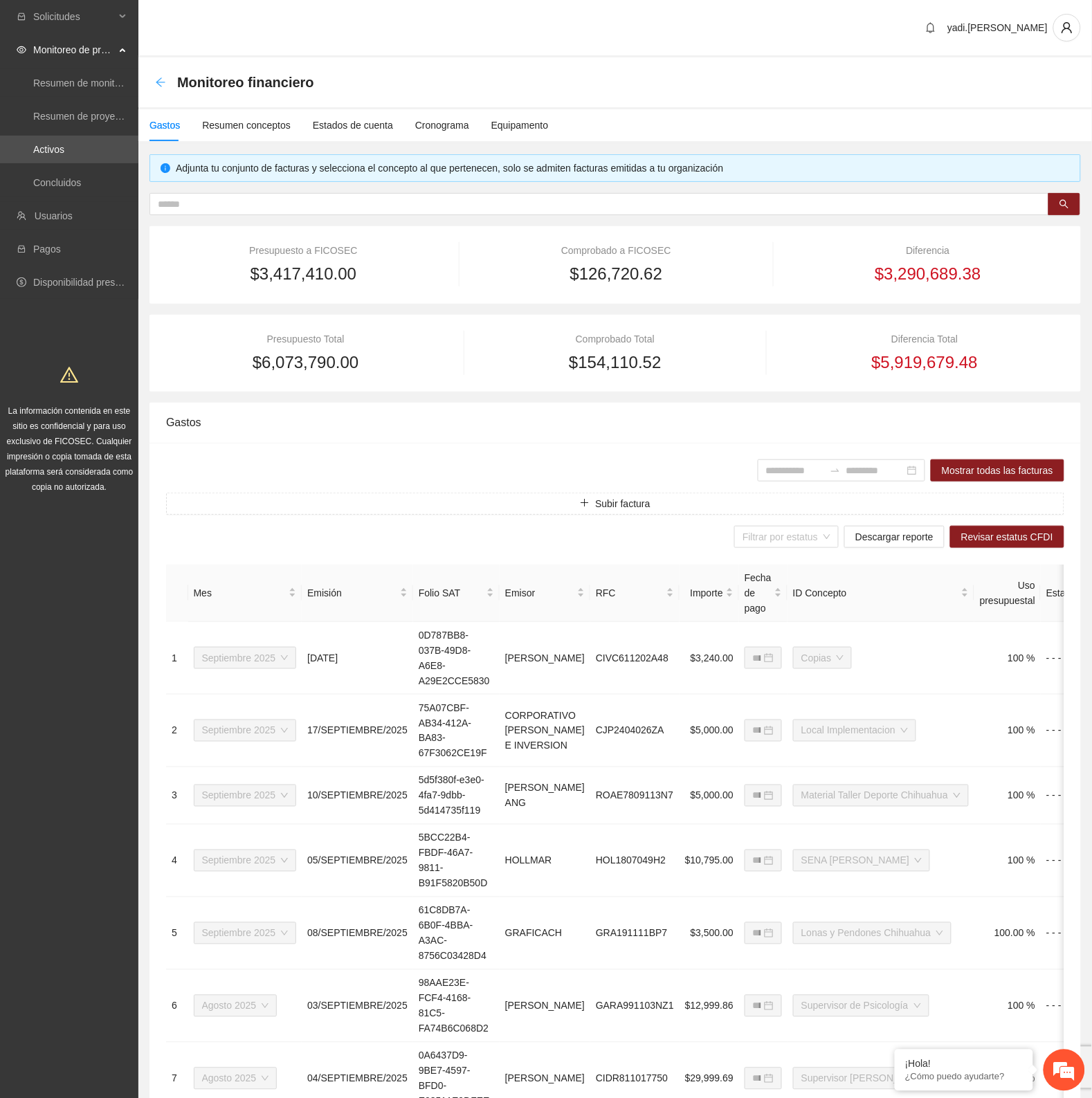
click at [163, 82] on icon "arrow-left" at bounding box center [160, 82] width 9 height 9
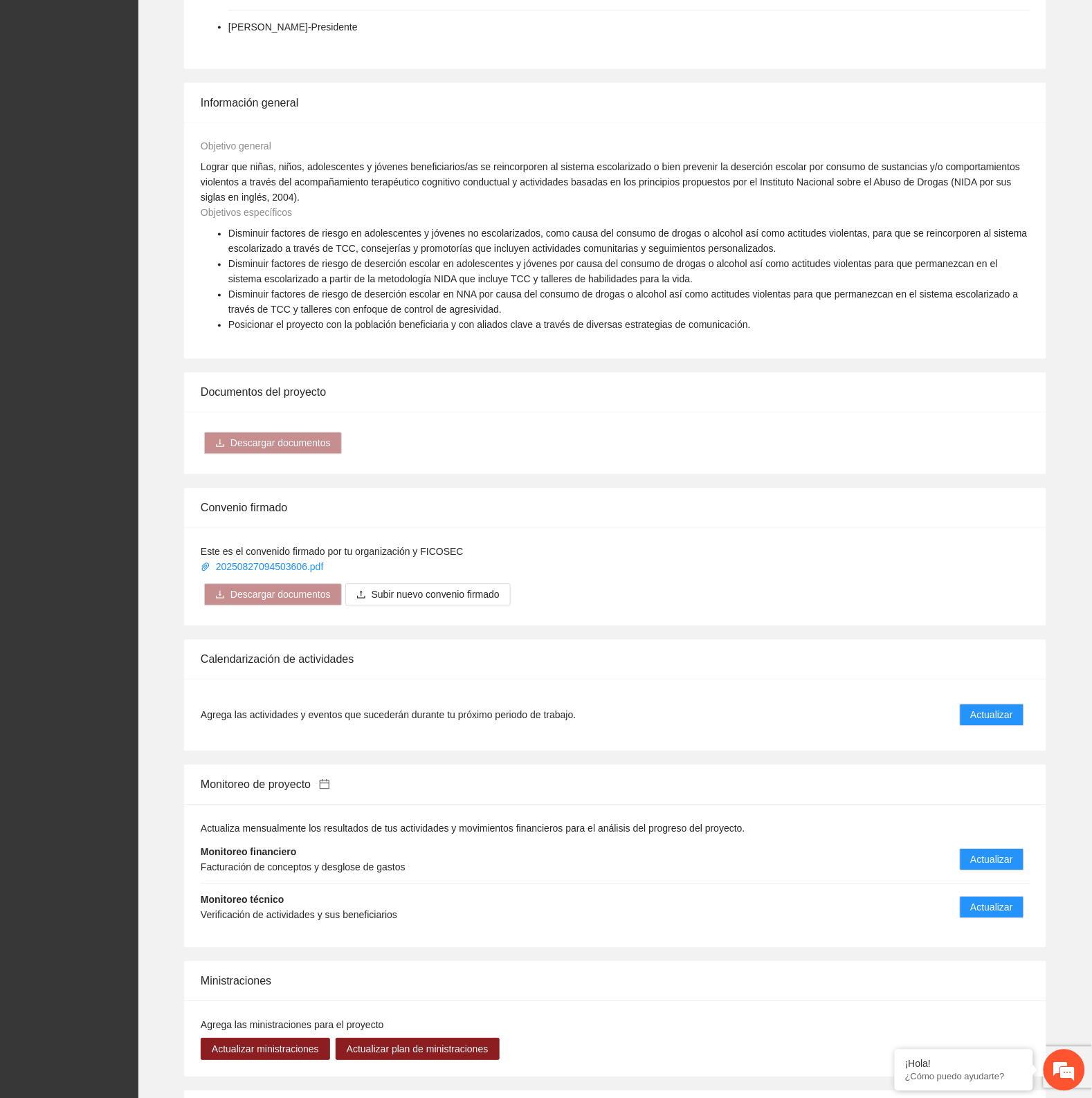
scroll to position [606, 0]
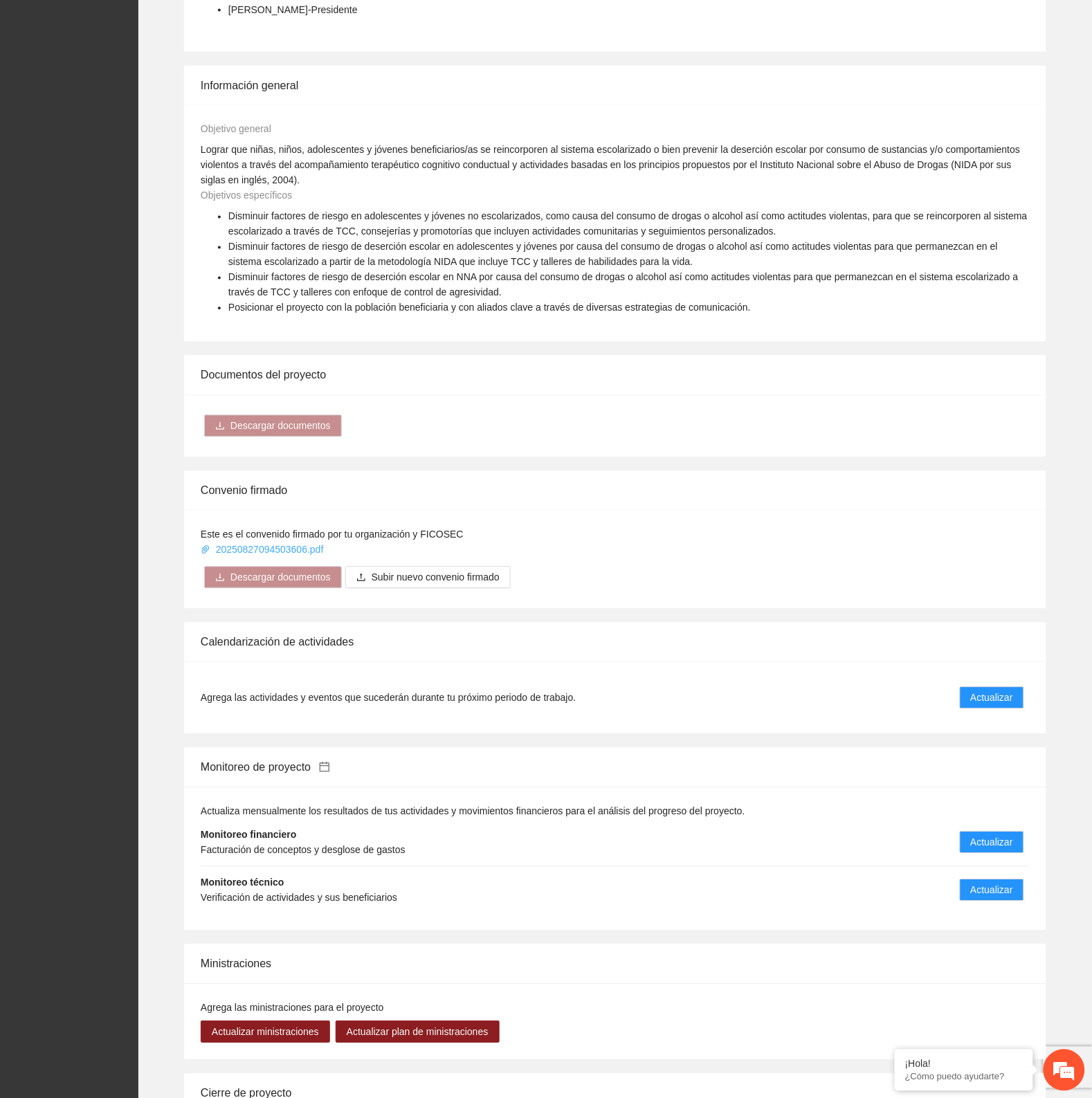
click at [308, 550] on link "20250827094503606.pdf" at bounding box center [263, 550] width 125 height 11
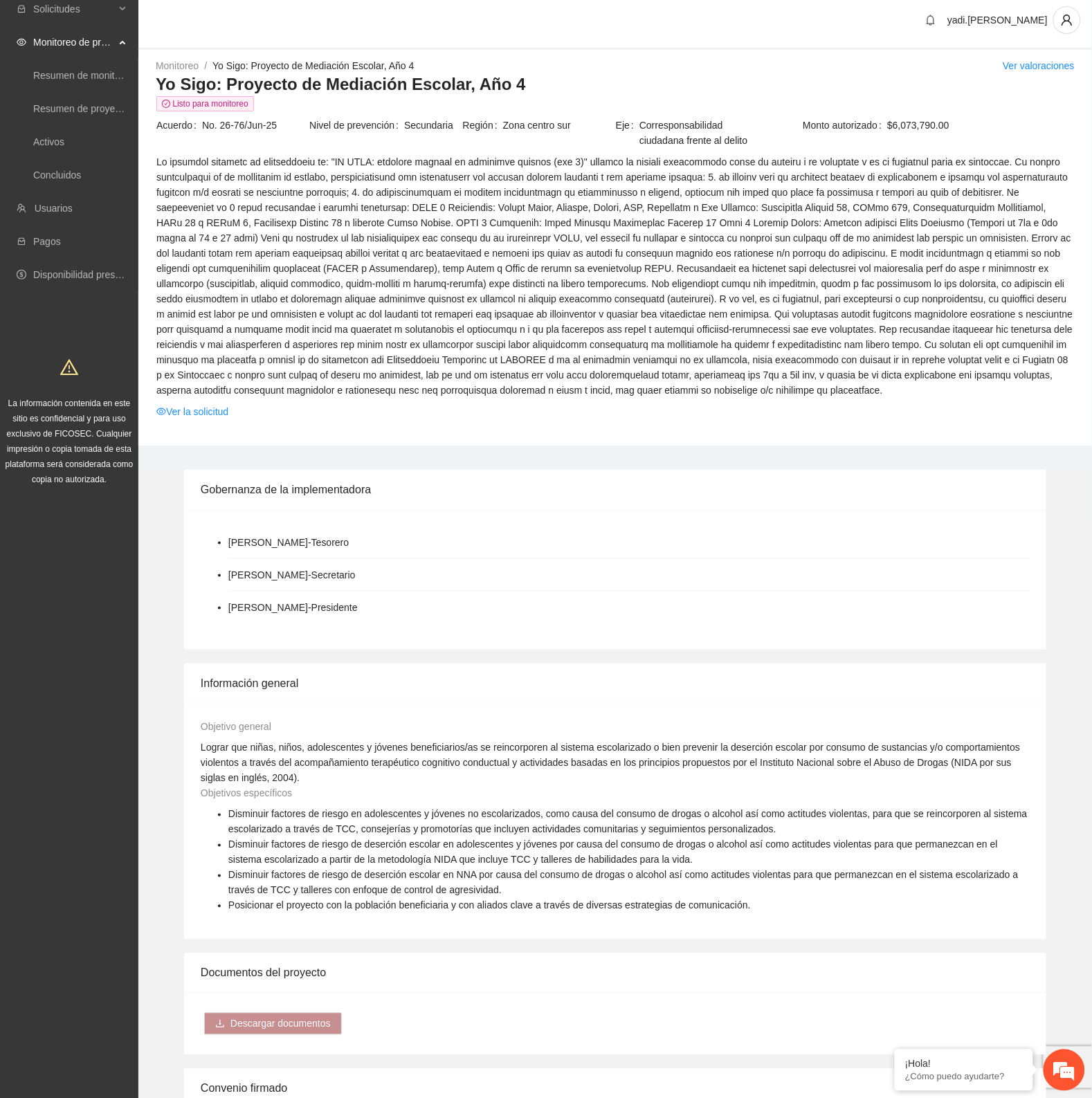
scroll to position [0, 0]
